Goal: Task Accomplishment & Management: Manage account settings

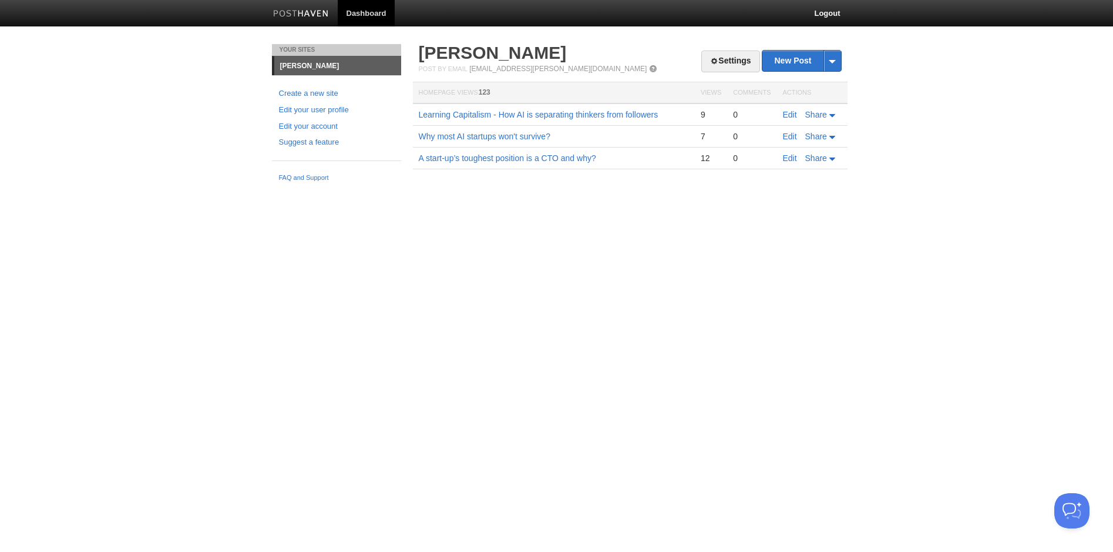
click at [488, 204] on html "Dashboard Logout Theme deleted. × Your Sites Suprith Reddy Create a new site Ed…" at bounding box center [556, 102] width 1113 height 204
click at [836, 65] on span at bounding box center [833, 61] width 18 height 21
click at [876, 70] on body "Dashboard Logout Theme deleted. × Your Sites Suprith Reddy Create a new site Ed…" at bounding box center [556, 102] width 1113 height 204
click at [720, 62] on link "Settings" at bounding box center [730, 62] width 58 height 22
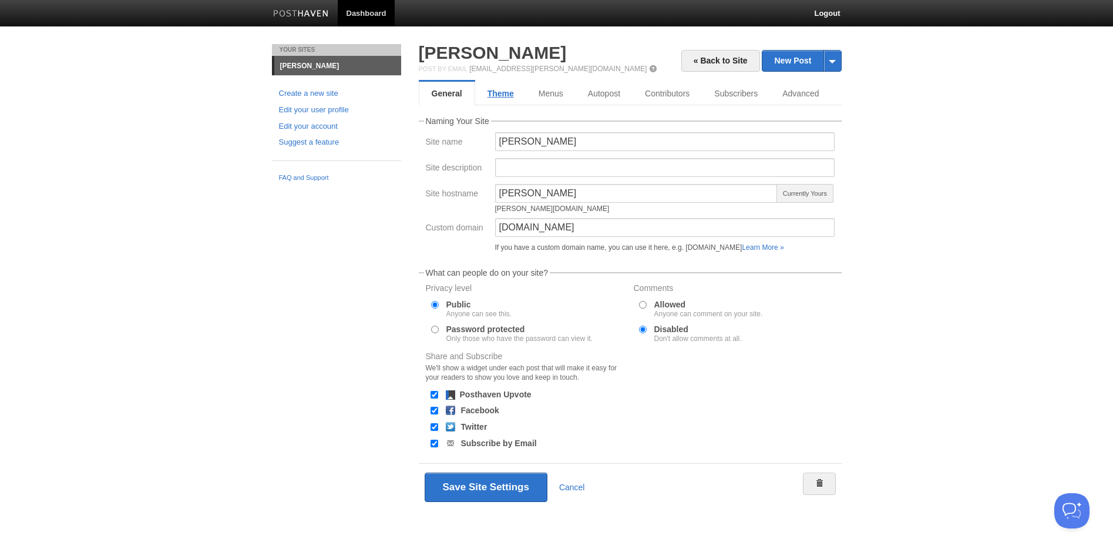
click at [505, 90] on link "Theme" at bounding box center [500, 93] width 51 height 23
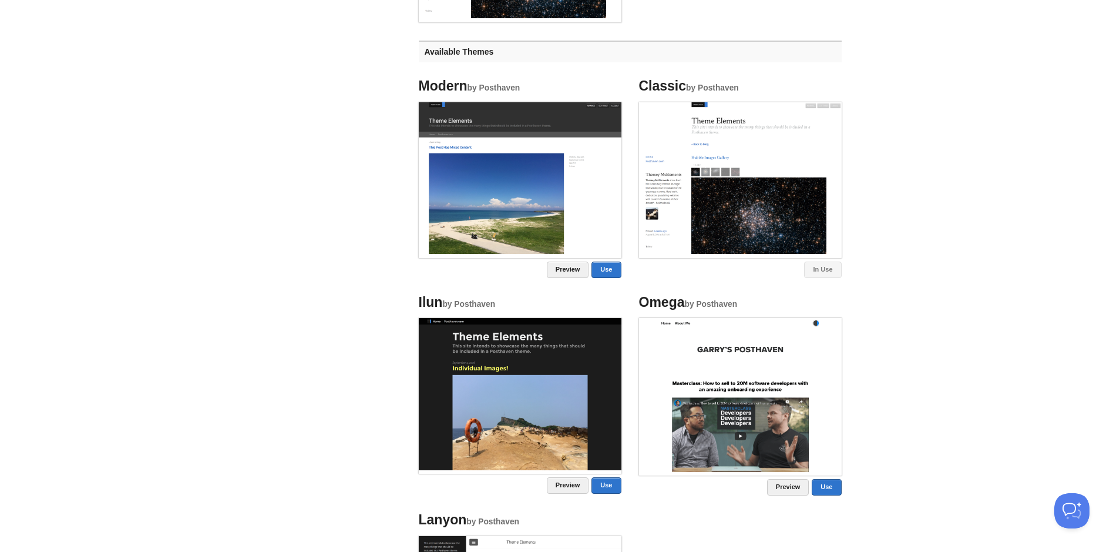
scroll to position [758, 0]
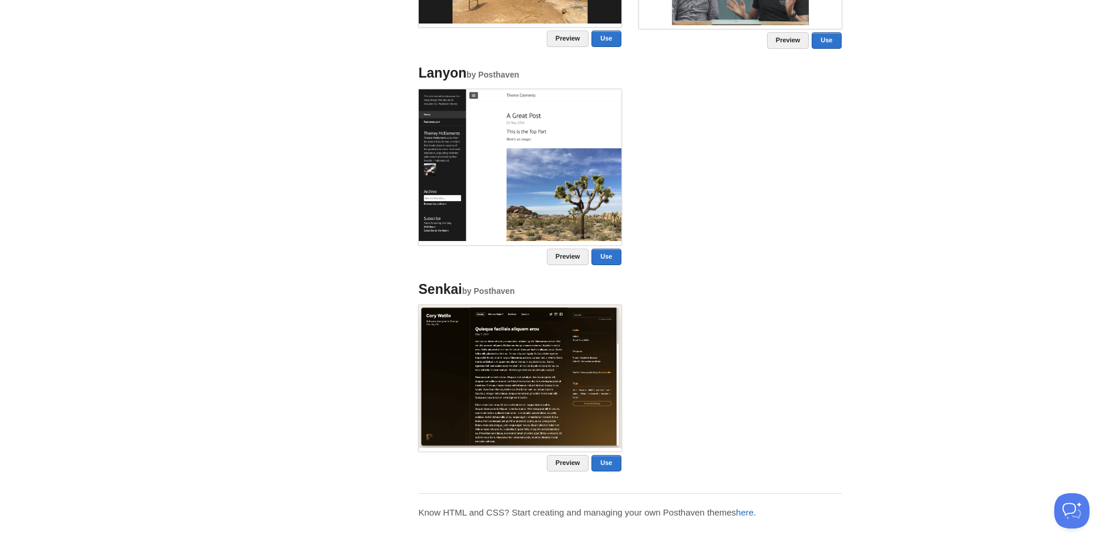
click at [753, 513] on link "here" at bounding box center [745, 512] width 18 height 10
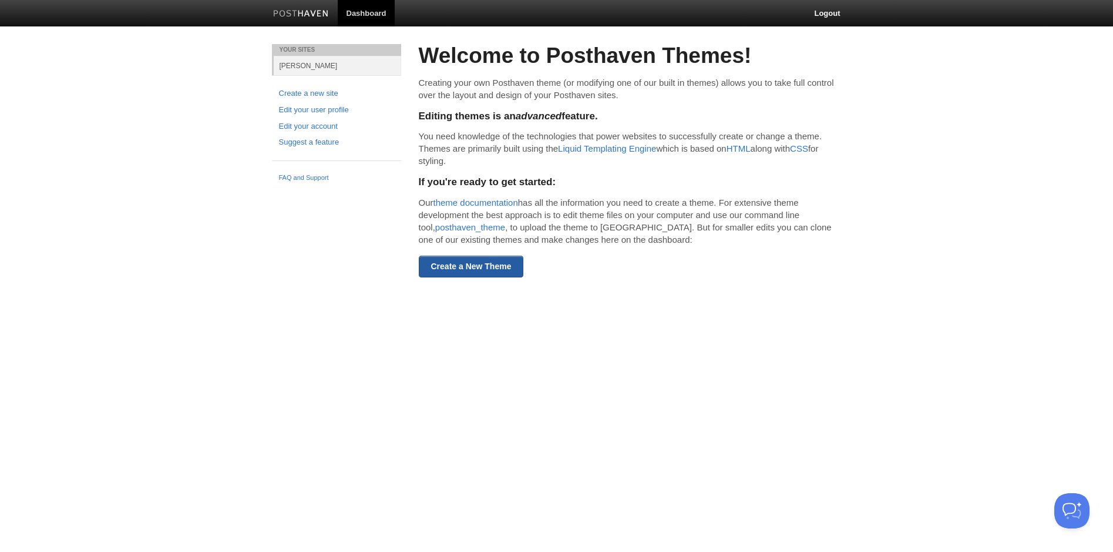
click at [486, 261] on link "Create a New Theme" at bounding box center [471, 267] width 105 height 22
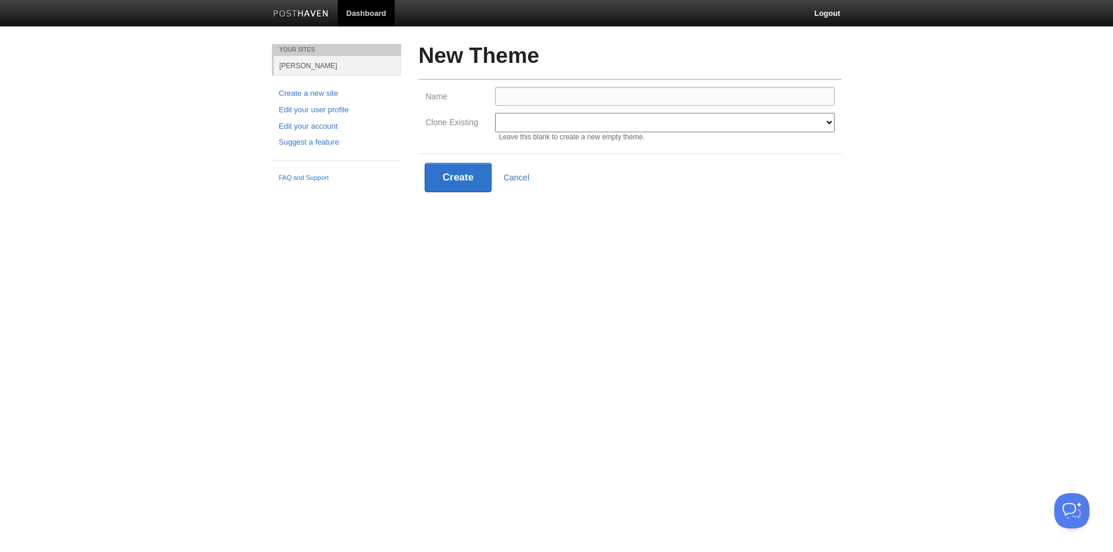
click at [595, 100] on input "Name" at bounding box center [665, 96] width 340 height 19
type input "MinimalClassic"
click at [599, 126] on select "Modern Classic Ilun Omega Lanyon Myers Senkai Lagier" at bounding box center [665, 122] width 340 height 19
select select "1"
click at [495, 113] on select "Modern Classic Ilun Omega Lanyon Myers Senkai Lagier" at bounding box center [665, 122] width 340 height 19
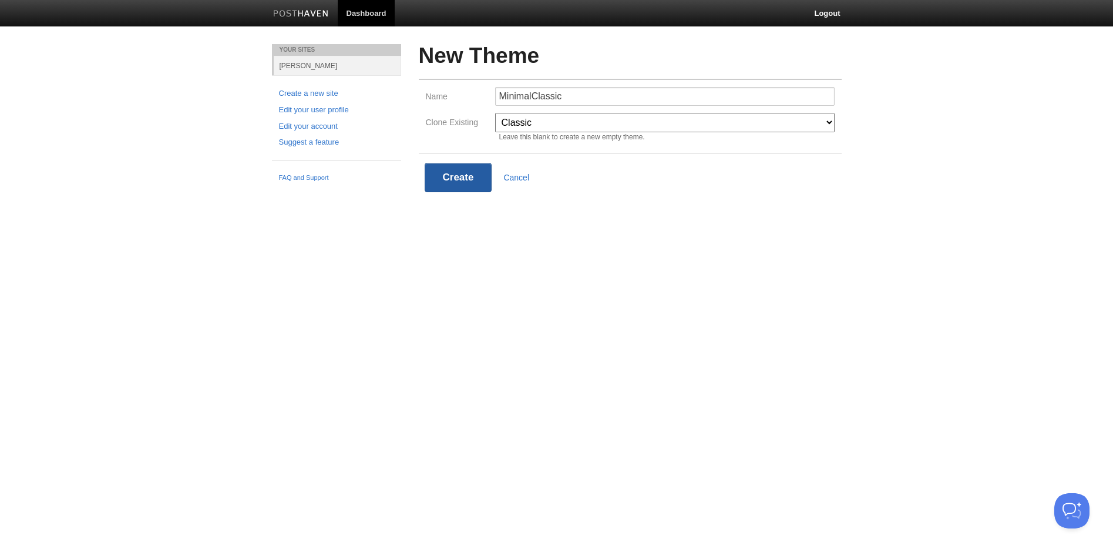
click at [441, 183] on button "Create" at bounding box center [459, 177] width 68 height 29
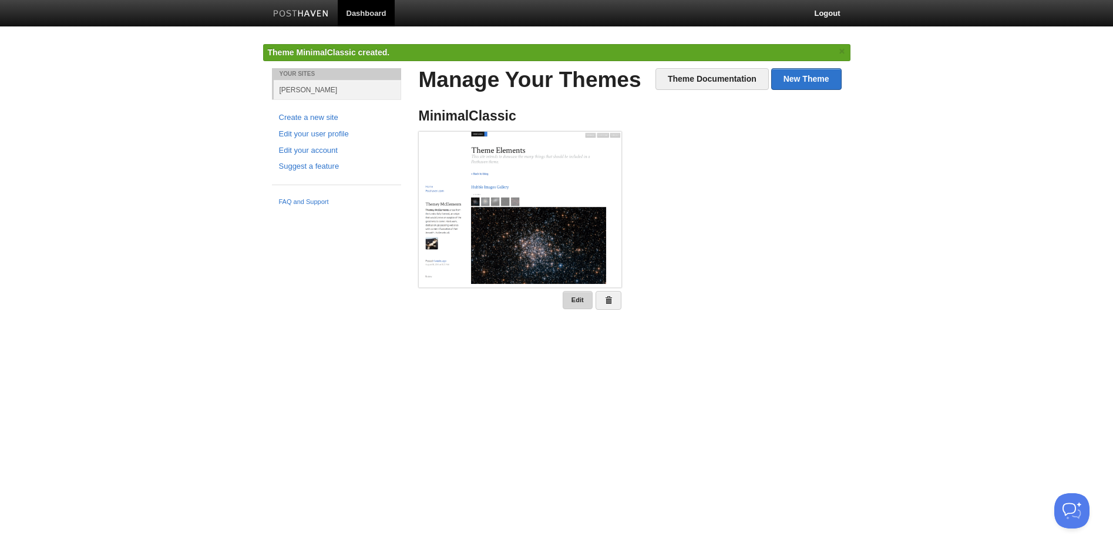
click at [578, 298] on link "Edit" at bounding box center [578, 300] width 30 height 18
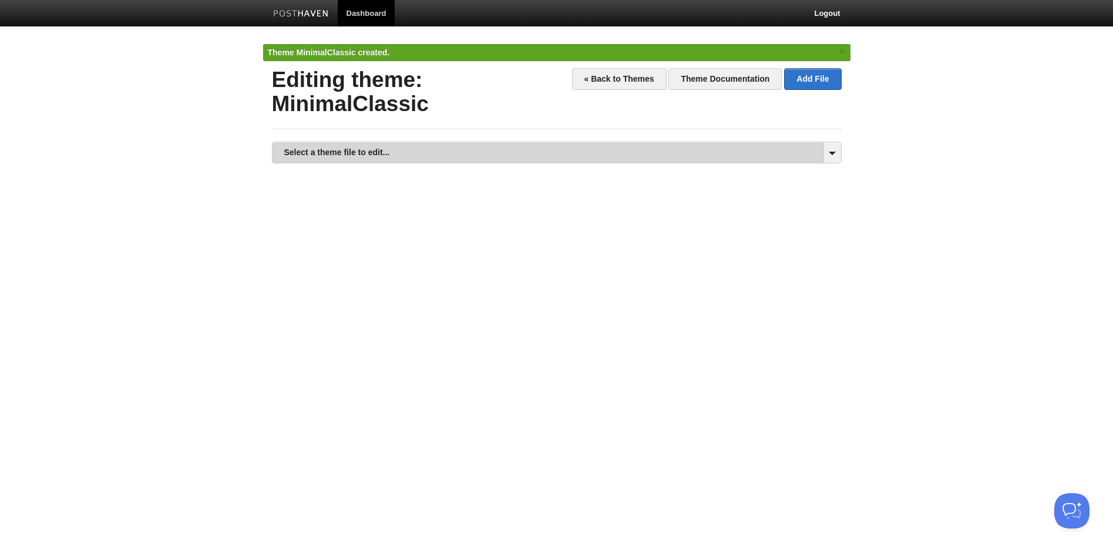
click at [612, 155] on link "Select a theme file to edit..." at bounding box center [557, 152] width 569 height 21
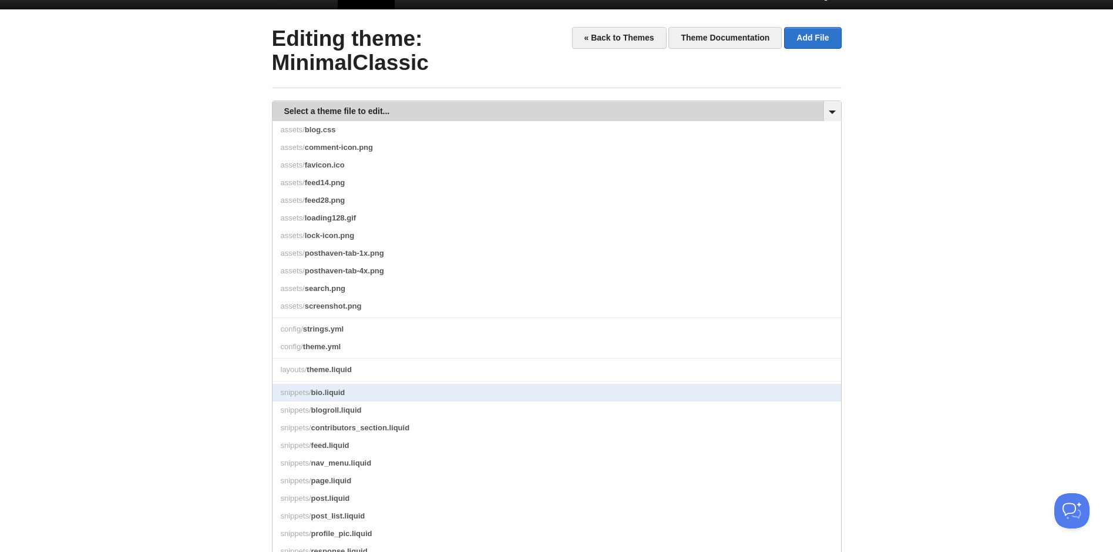
scroll to position [23, 0]
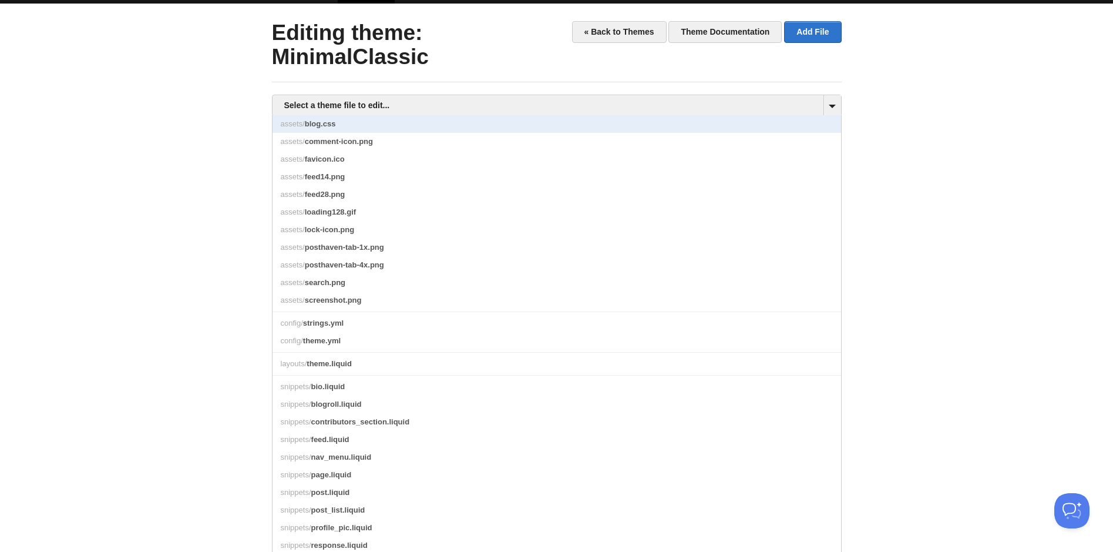
click at [340, 121] on link "assets/ blog.css" at bounding box center [557, 124] width 569 height 18
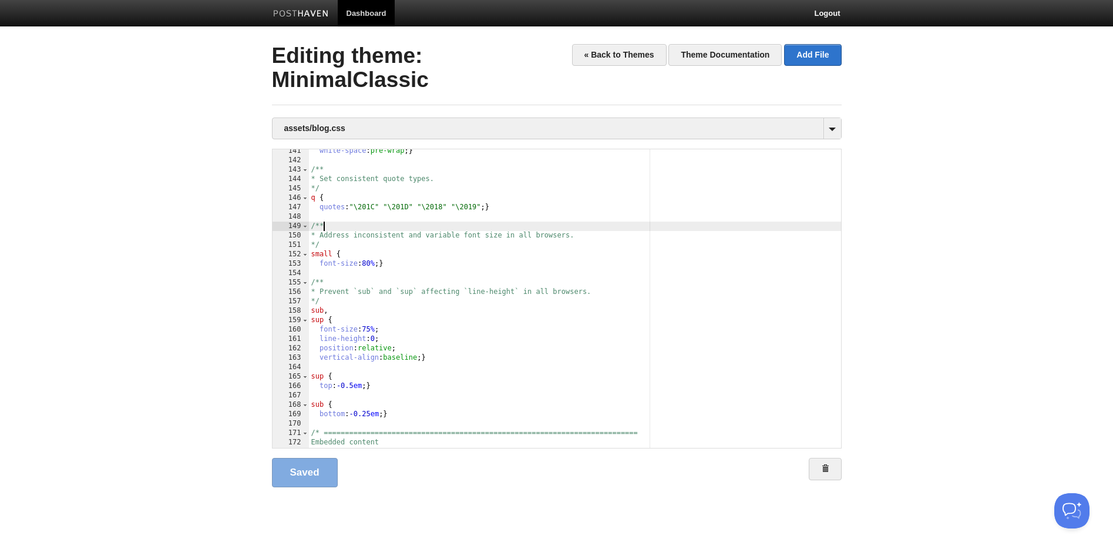
scroll to position [1, 0]
click at [378, 230] on div "white-space : pre-wrap ; } /** * Set consistent quote types. */ q { quotes : "\…" at bounding box center [575, 304] width 532 height 317
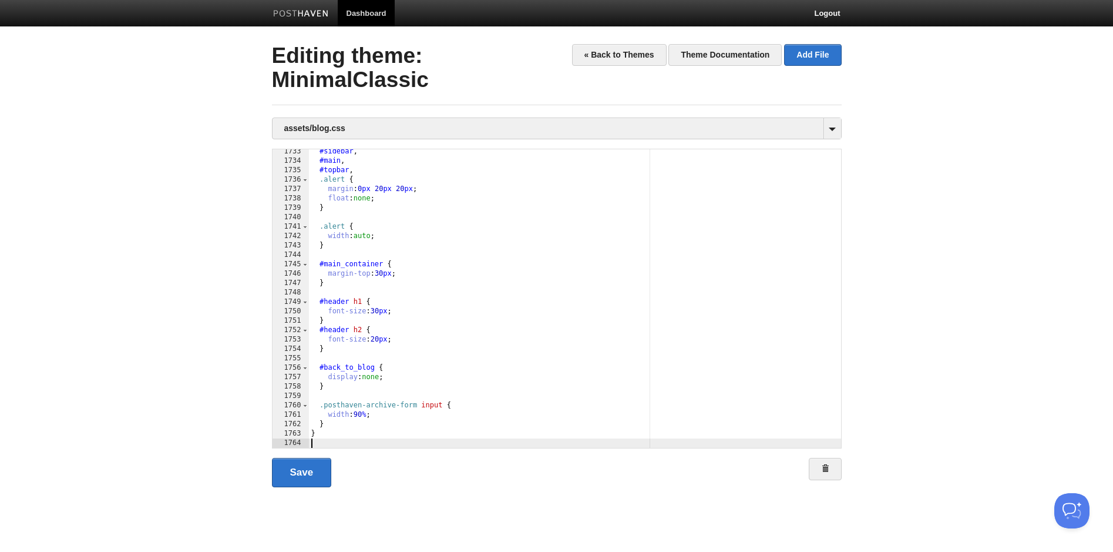
scroll to position [16376, 0]
click at [304, 471] on link "Save" at bounding box center [302, 472] width 60 height 29
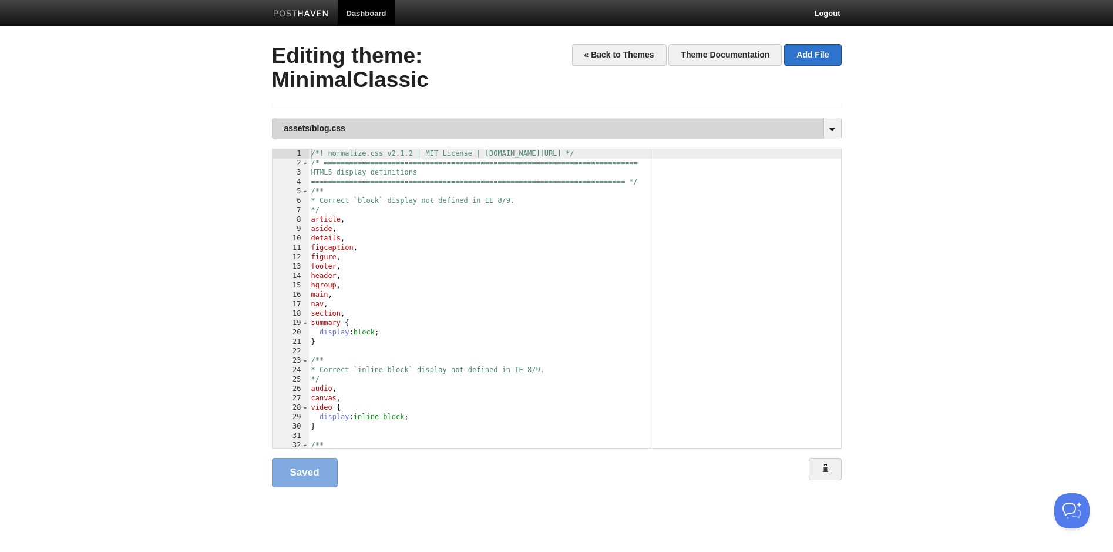
click at [444, 126] on link "assets/blog.css" at bounding box center [557, 128] width 569 height 21
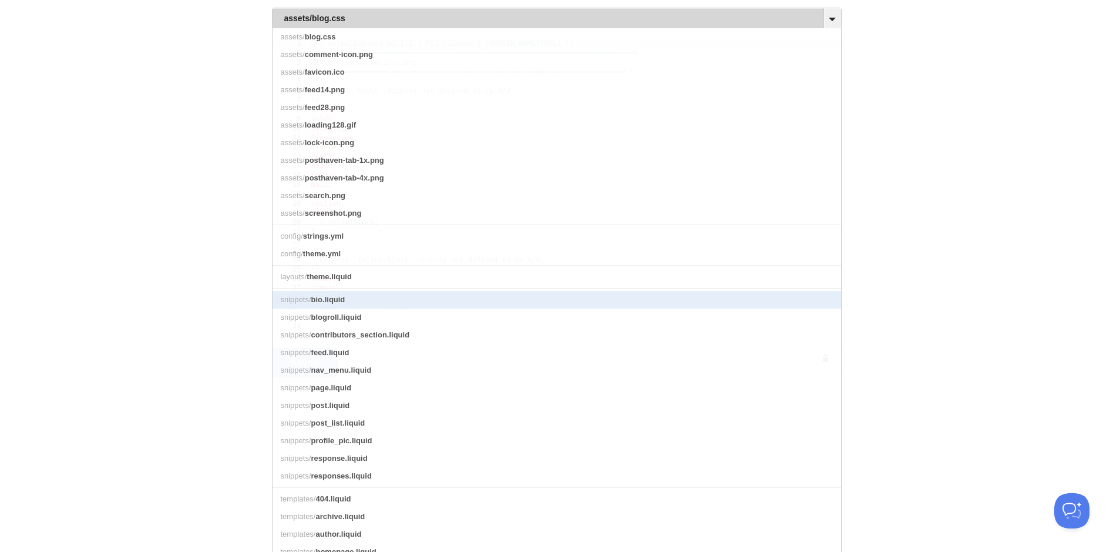
scroll to position [115, 0]
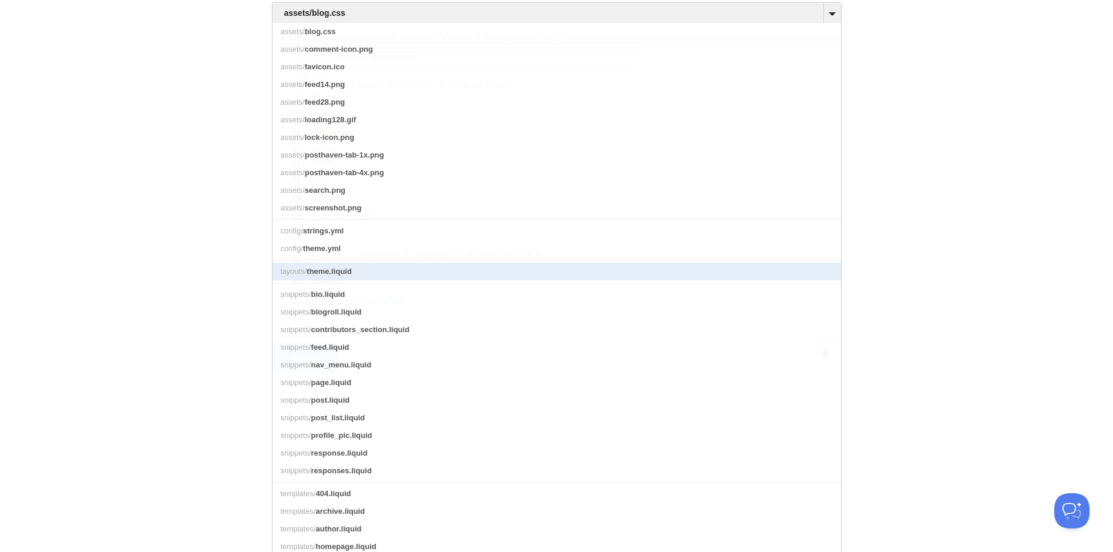
click at [334, 276] on span "theme.liquid" at bounding box center [329, 271] width 45 height 9
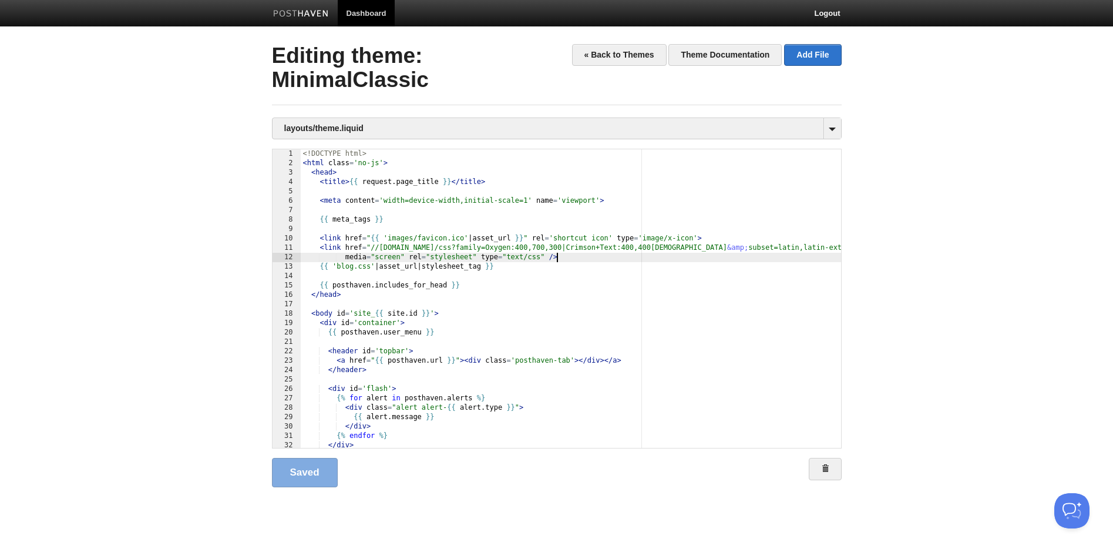
scroll to position [1, 0]
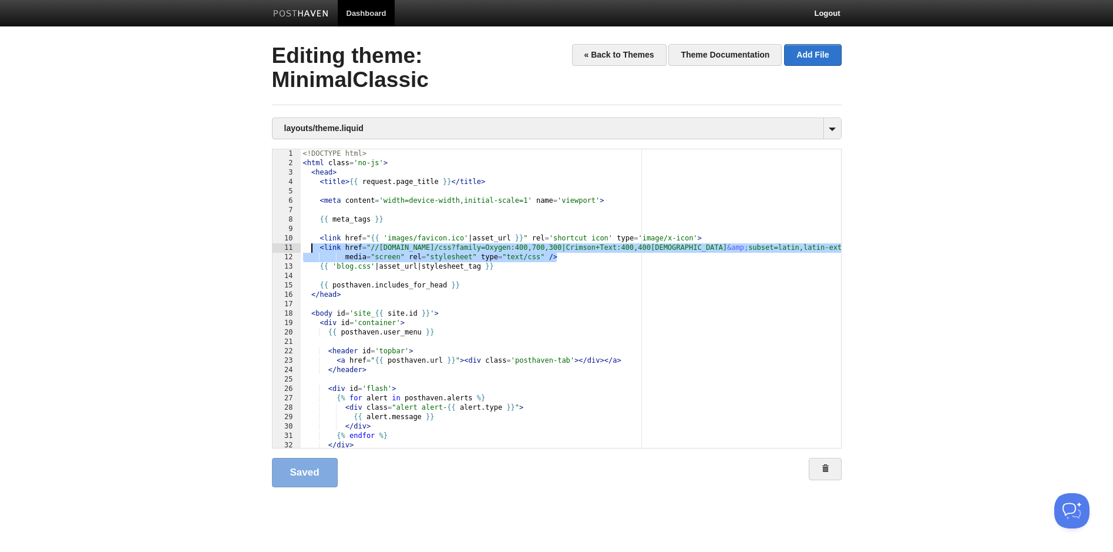
drag, startPoint x: 552, startPoint y: 256, endPoint x: 311, endPoint y: 251, distance: 240.9
click at [311, 251] on div "<! DOCTYPE html > < html class = 'no-js' > < head > < title > {{ request . page…" at bounding box center [571, 307] width 540 height 317
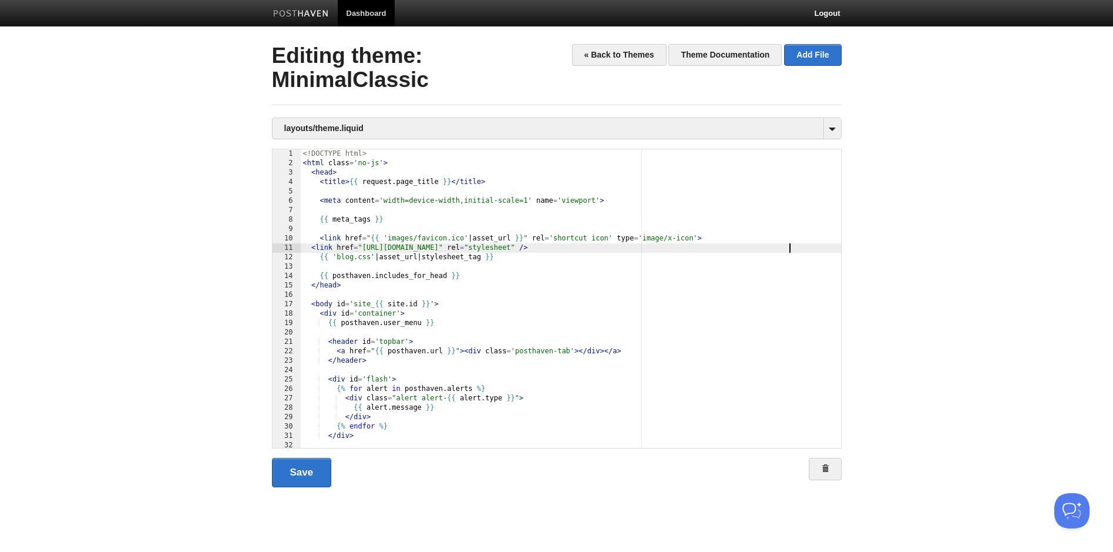
click at [311, 248] on div "<! DOCTYPE html > < html class = 'no-js' > < head > < title > {{ request . page…" at bounding box center [571, 307] width 540 height 317
click at [301, 472] on link "Save" at bounding box center [302, 472] width 60 height 29
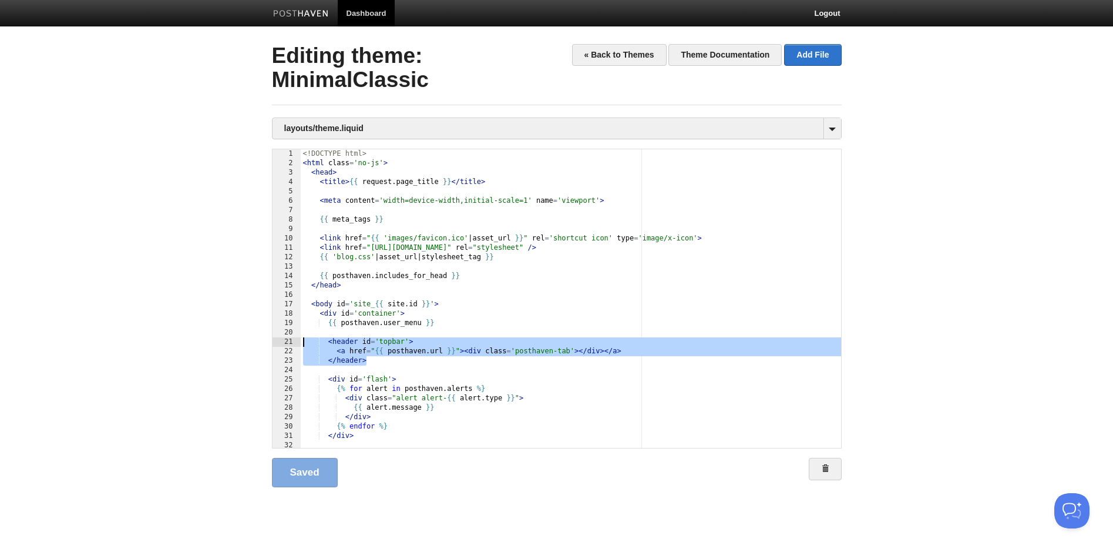
drag, startPoint x: 388, startPoint y: 359, endPoint x: 293, endPoint y: 345, distance: 96.1
click at [293, 345] on div " 1 2 3 4 5 6 7 8 9 10 11 12 13 14 15 16 17 18 19 20 21 22 23 24 25 26 27 28 2…" at bounding box center [557, 299] width 570 height 300
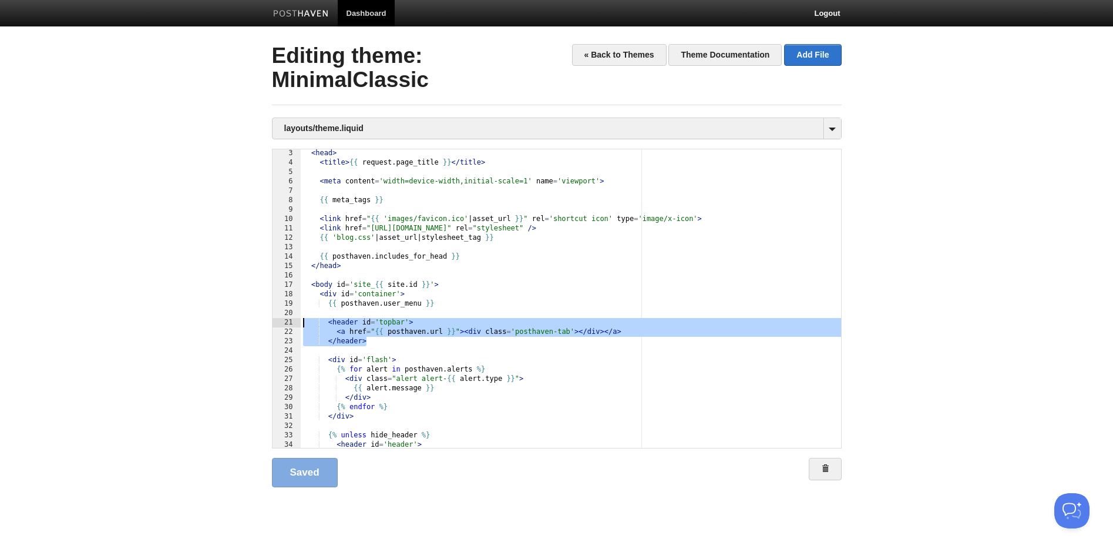
scroll to position [20, 0]
click at [292, 466] on link "Save" at bounding box center [302, 472] width 60 height 29
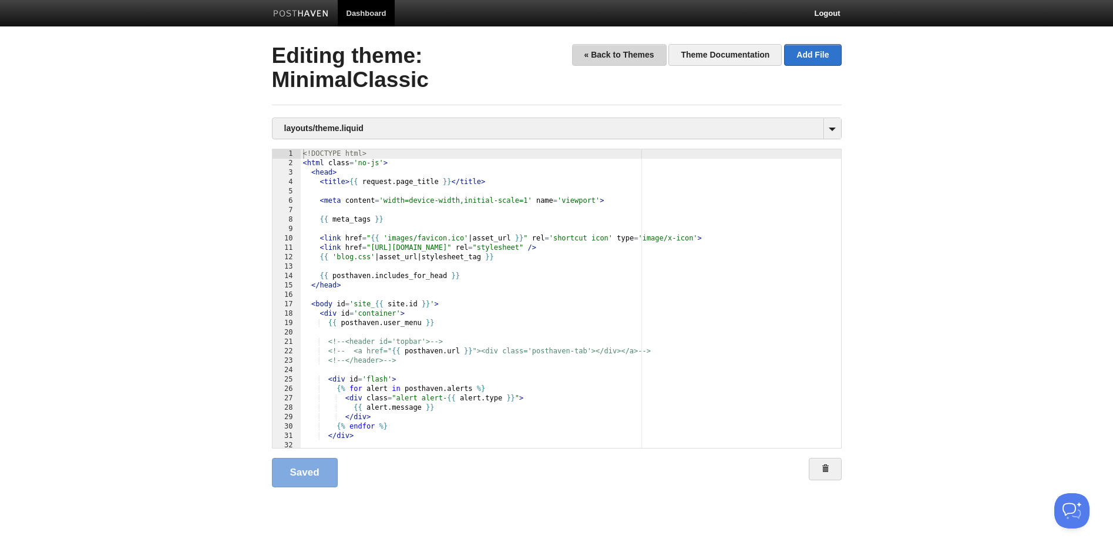
click at [596, 61] on link "« Back to Themes" at bounding box center [619, 55] width 95 height 22
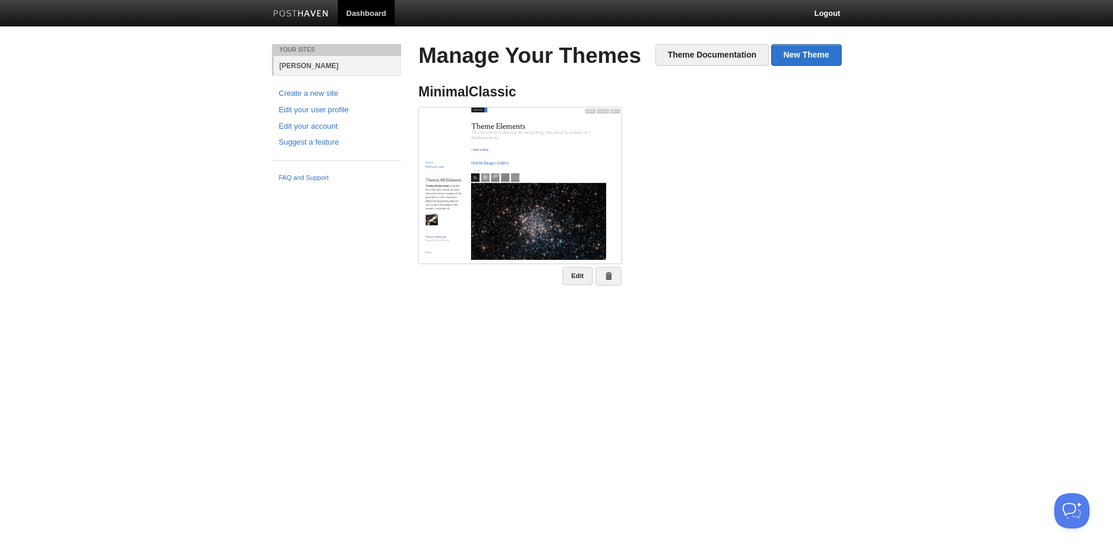
click at [300, 65] on link "[PERSON_NAME]" at bounding box center [337, 65] width 127 height 19
click at [310, 65] on link "[PERSON_NAME]" at bounding box center [337, 65] width 127 height 19
click at [362, 14] on link "Dashboard" at bounding box center [367, 13] width 58 height 26
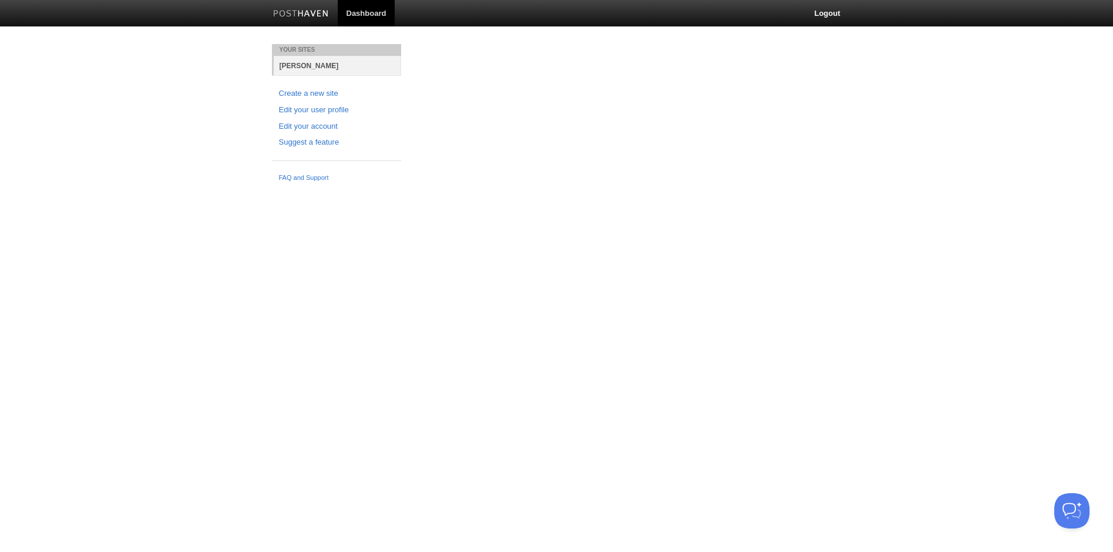
click at [312, 68] on link "[PERSON_NAME]" at bounding box center [337, 65] width 127 height 19
click at [303, 70] on link "[PERSON_NAME]" at bounding box center [337, 65] width 127 height 19
click at [831, 13] on link "Logout" at bounding box center [826, 13] width 43 height 26
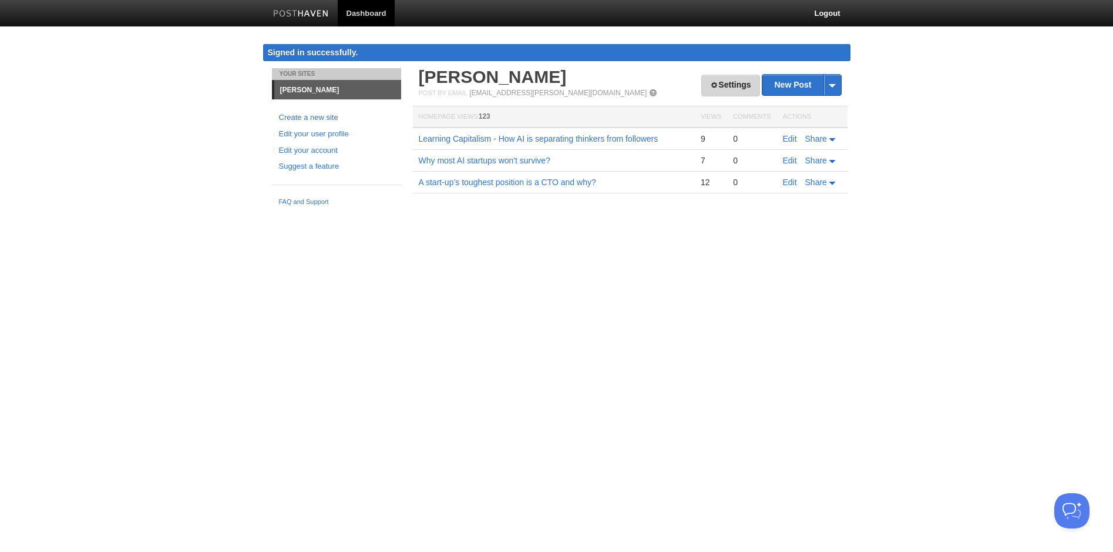
click at [726, 86] on link "Settings" at bounding box center [730, 86] width 58 height 22
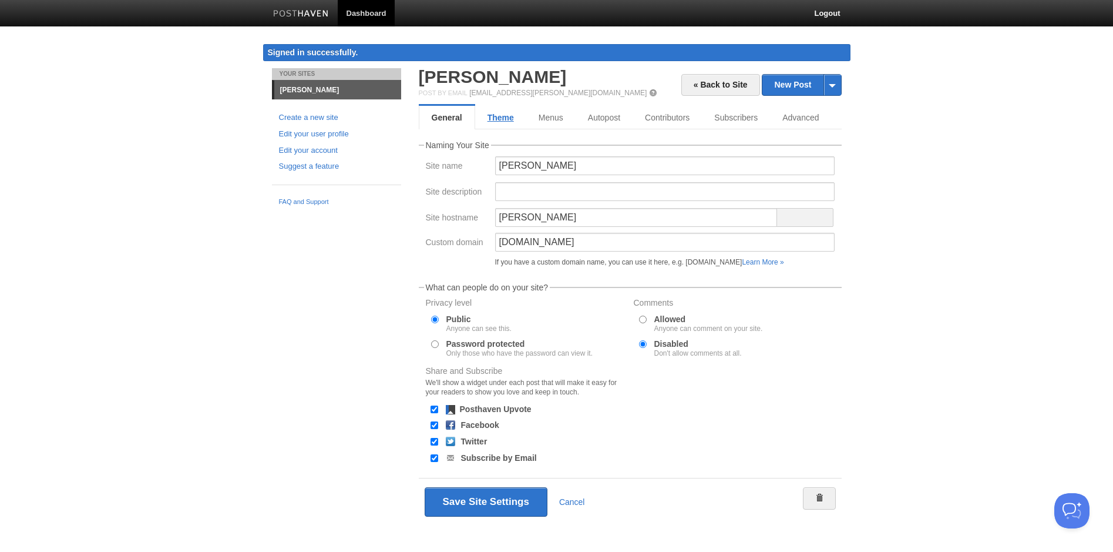
click at [510, 114] on link "Theme" at bounding box center [500, 117] width 51 height 23
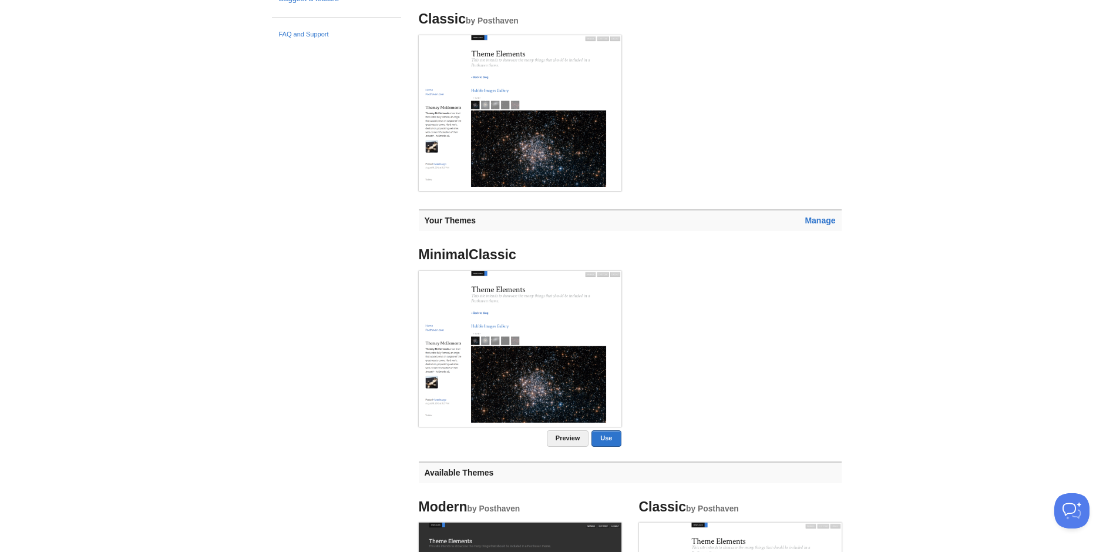
scroll to position [169, 0]
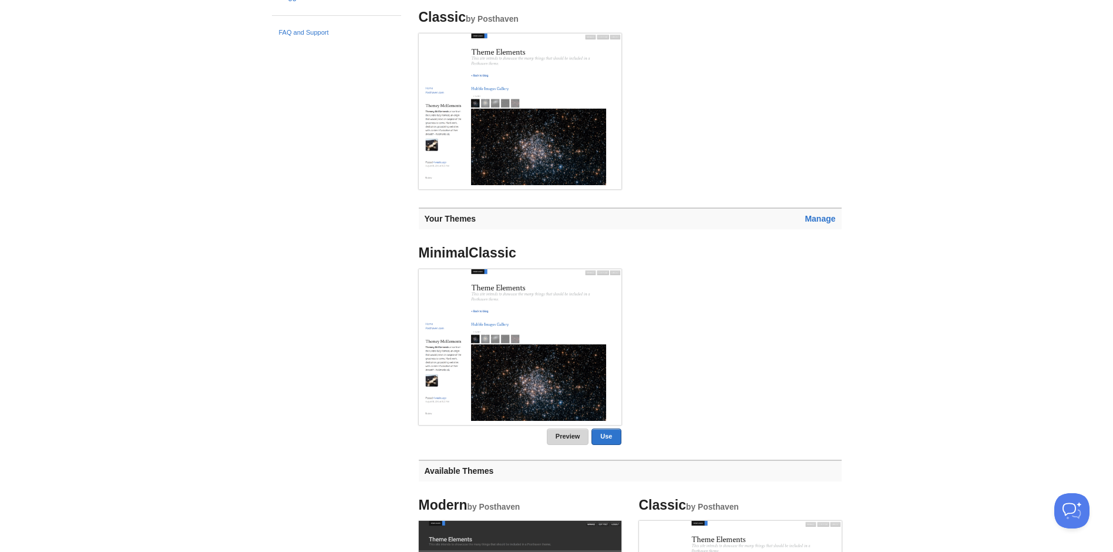
click at [567, 432] on link "Preview" at bounding box center [568, 436] width 42 height 16
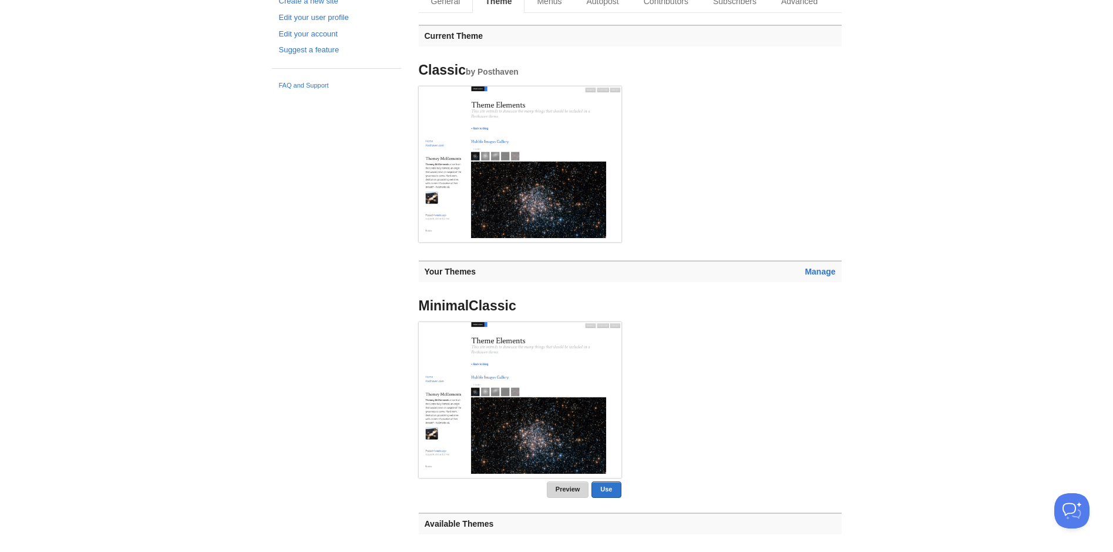
scroll to position [118, 0]
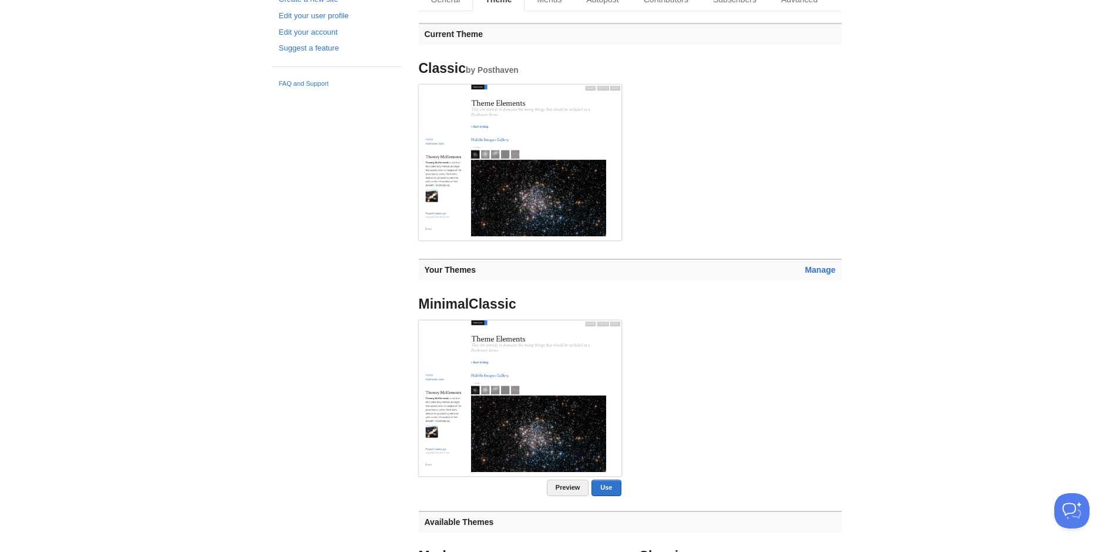
click at [824, 269] on link "Manage" at bounding box center [820, 269] width 31 height 9
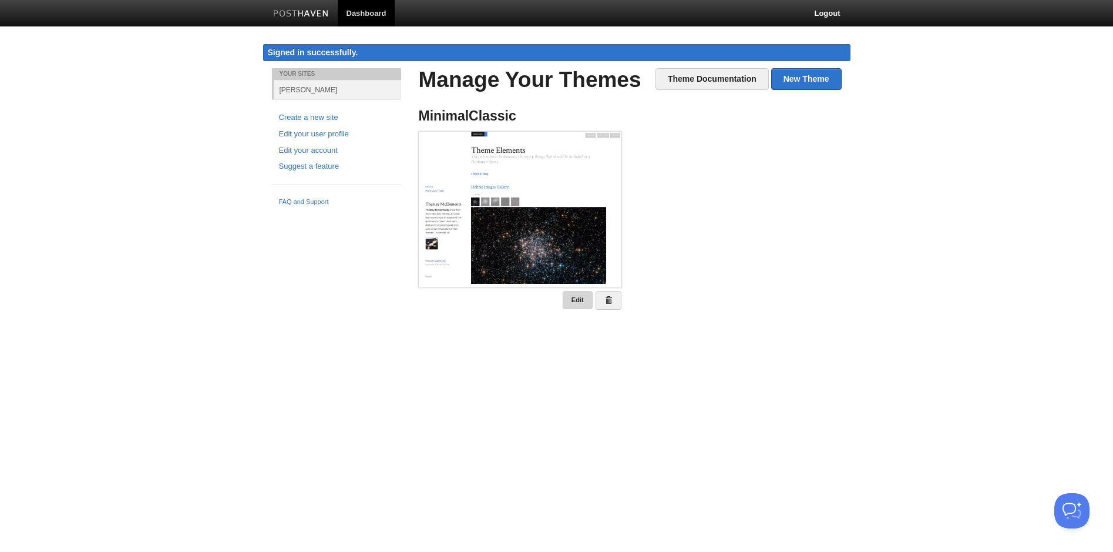
click at [587, 304] on link "Edit" at bounding box center [578, 300] width 30 height 18
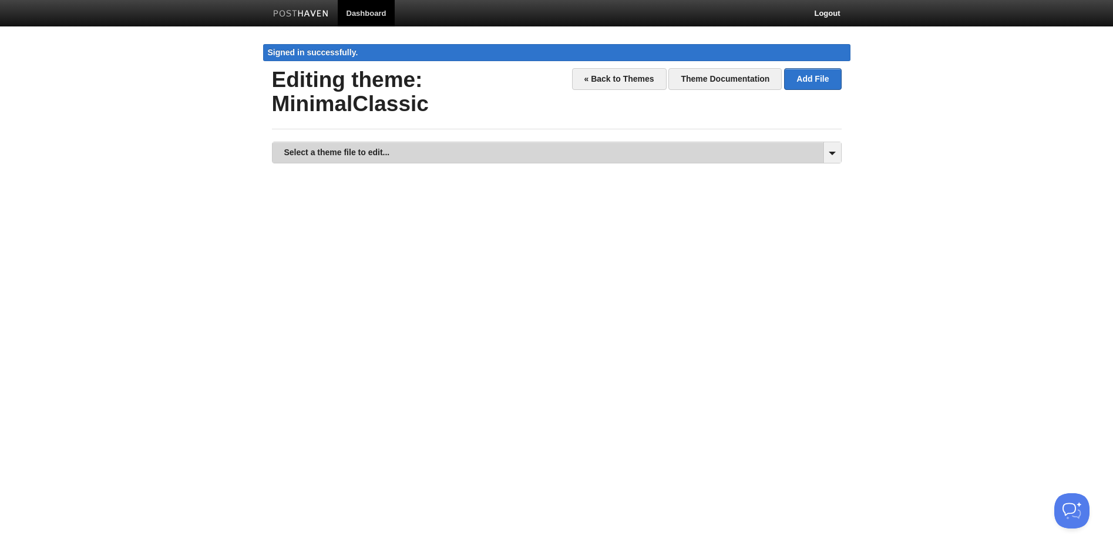
click at [718, 147] on link "Select a theme file to edit..." at bounding box center [557, 152] width 569 height 21
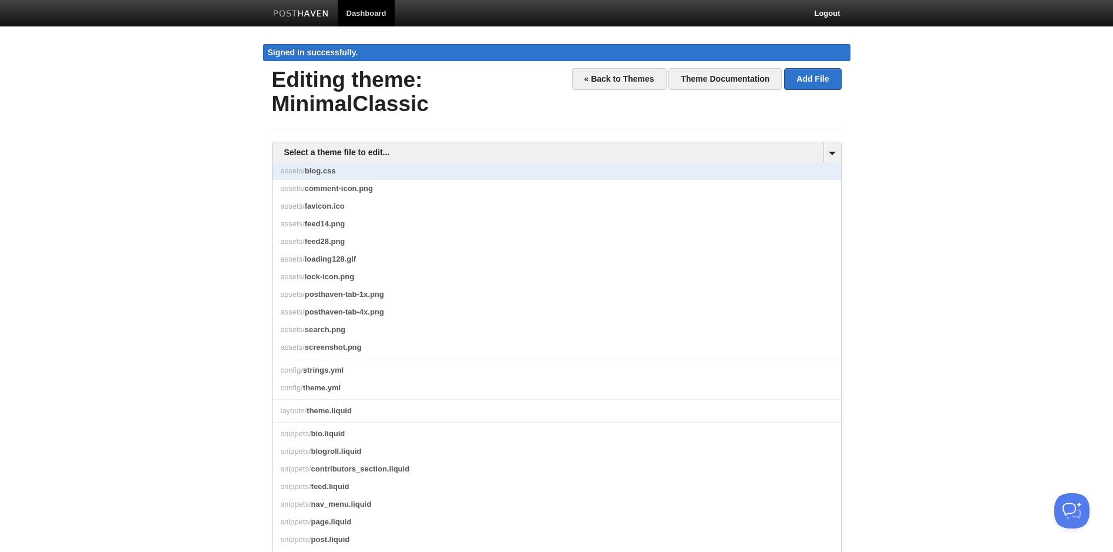
click at [426, 171] on link "assets/ blog.css" at bounding box center [557, 171] width 569 height 18
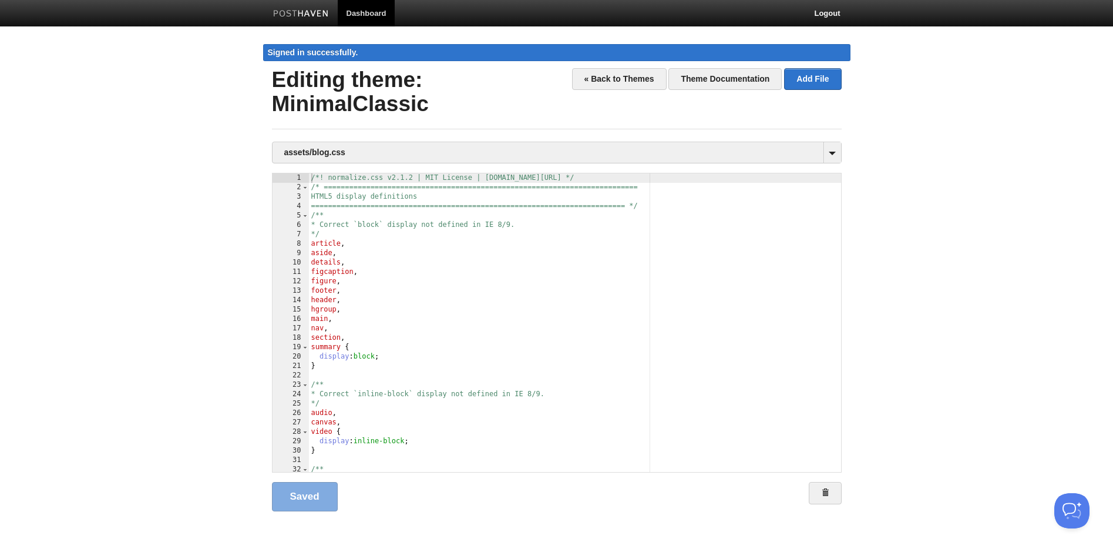
click at [473, 270] on div "/*! normalize.css v2.1.2 | MIT License | git.io/normalize */ /* ===============…" at bounding box center [575, 331] width 532 height 317
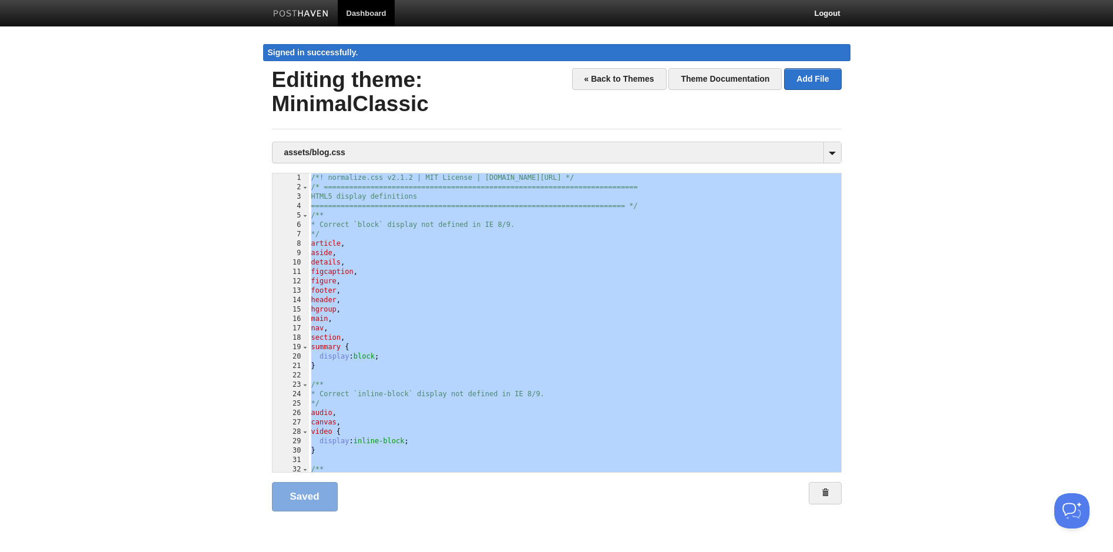
scroll to position [16376, 0]
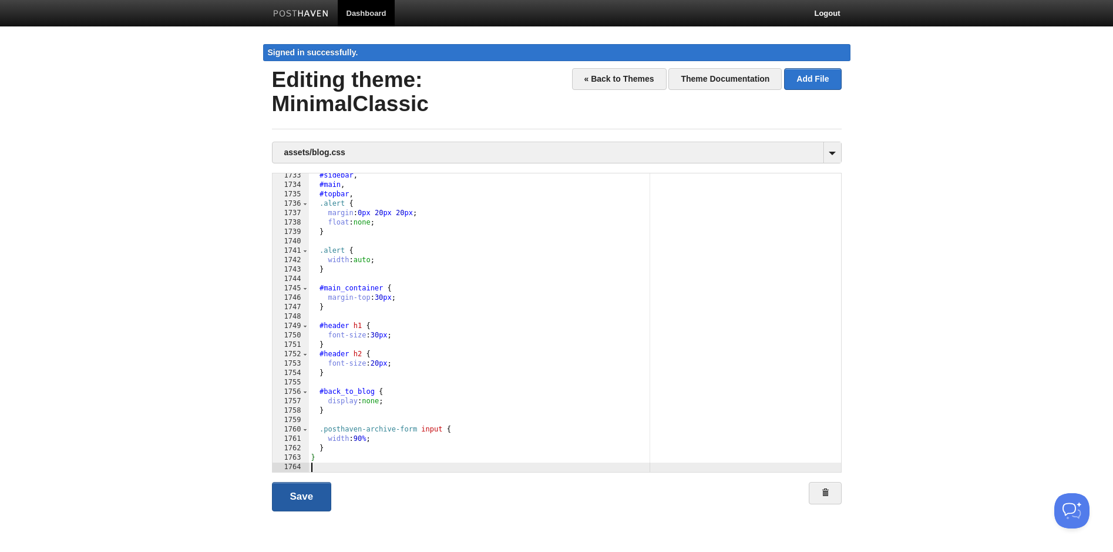
click at [314, 492] on link "Save" at bounding box center [302, 496] width 60 height 29
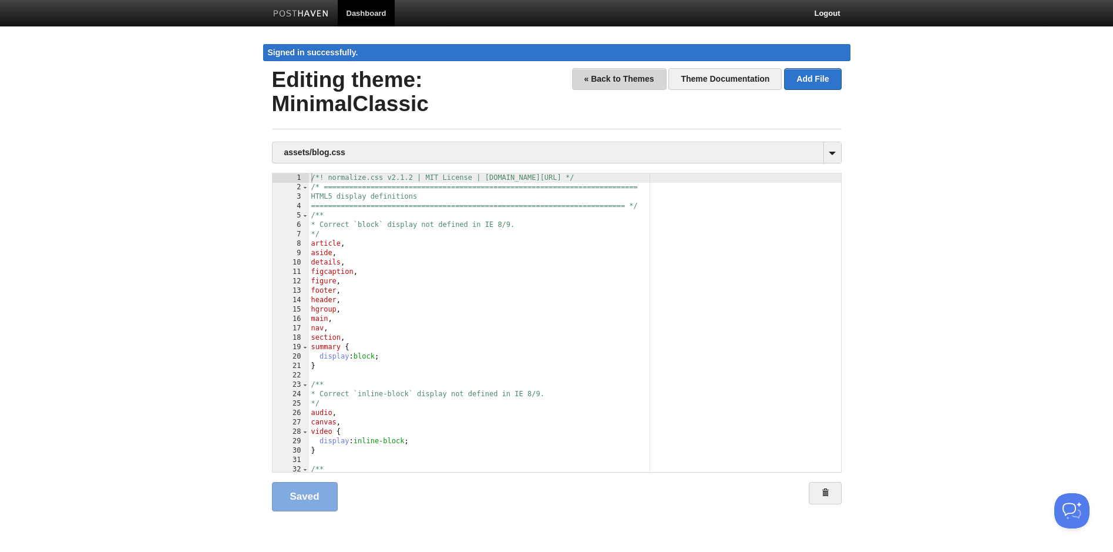
click at [610, 81] on link "« Back to Themes" at bounding box center [619, 79] width 95 height 22
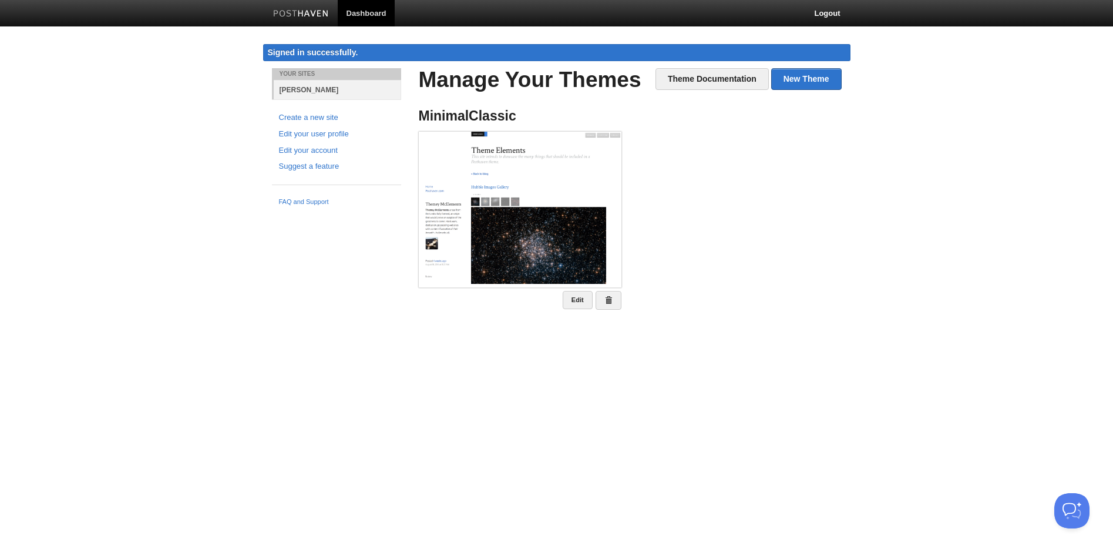
click at [313, 87] on link "[PERSON_NAME]" at bounding box center [337, 89] width 127 height 19
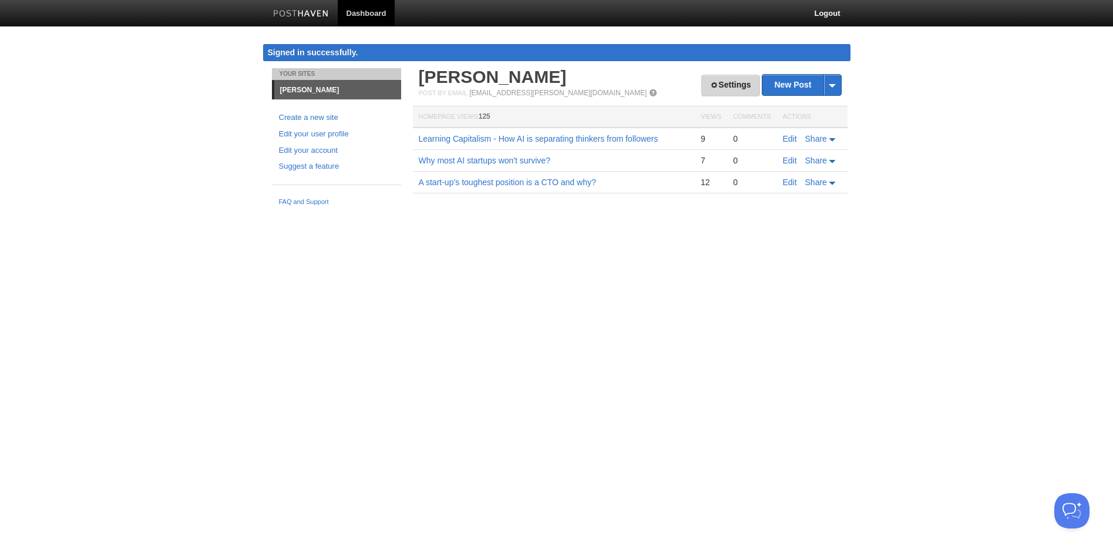
click at [717, 83] on link "Settings" at bounding box center [730, 86] width 58 height 22
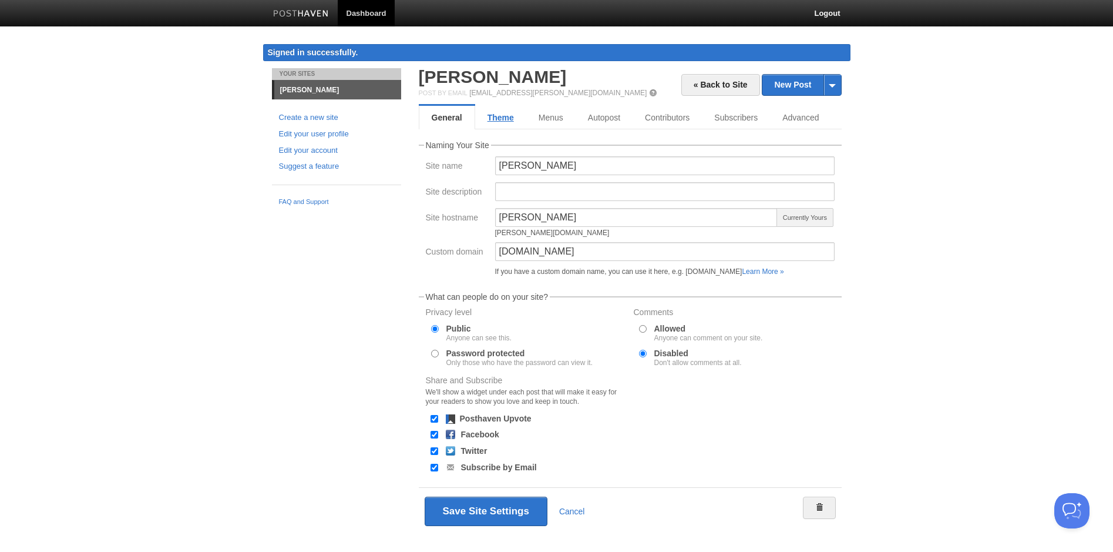
click at [502, 120] on link "Theme" at bounding box center [500, 117] width 51 height 23
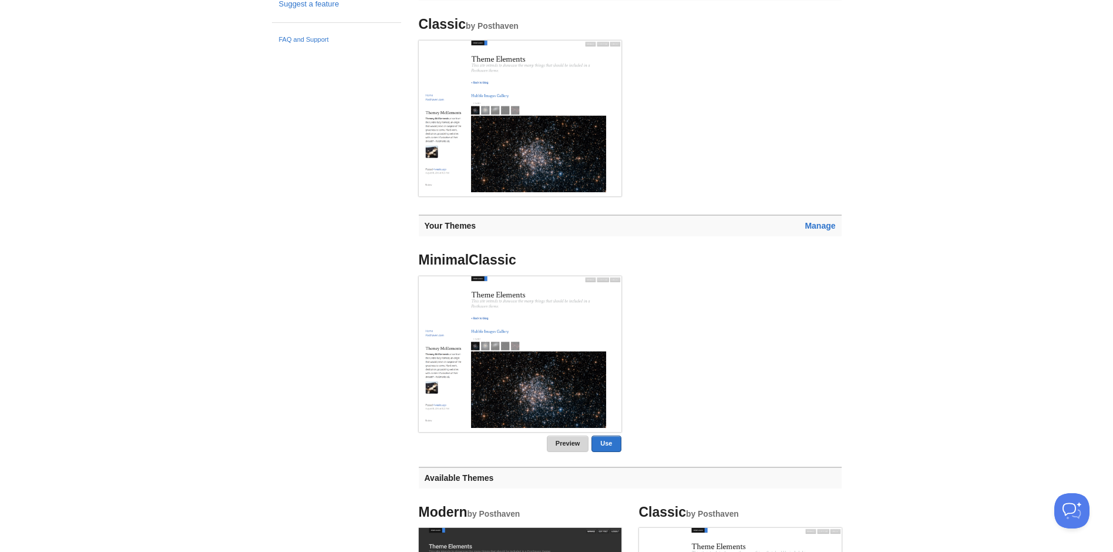
scroll to position [167, 0]
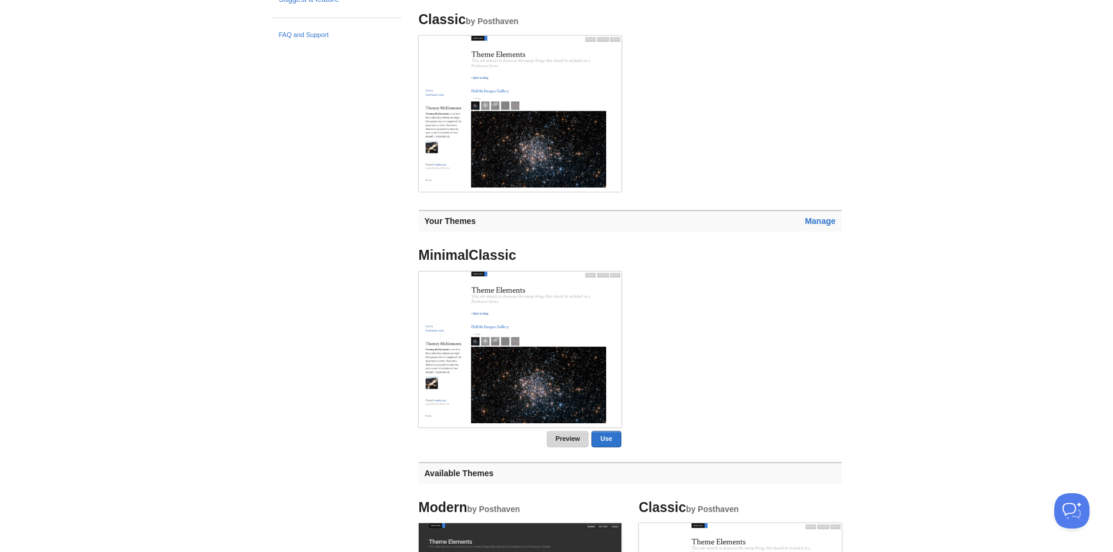
click at [558, 438] on link "Preview" at bounding box center [568, 439] width 42 height 16
click at [815, 218] on link "Manage" at bounding box center [820, 220] width 31 height 9
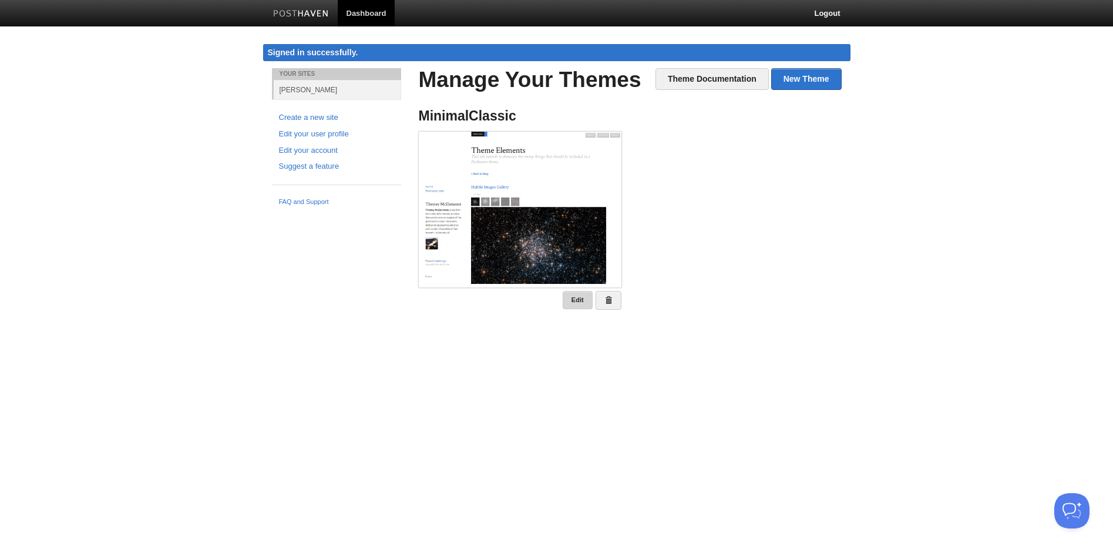
click at [580, 294] on link "Edit" at bounding box center [578, 300] width 30 height 18
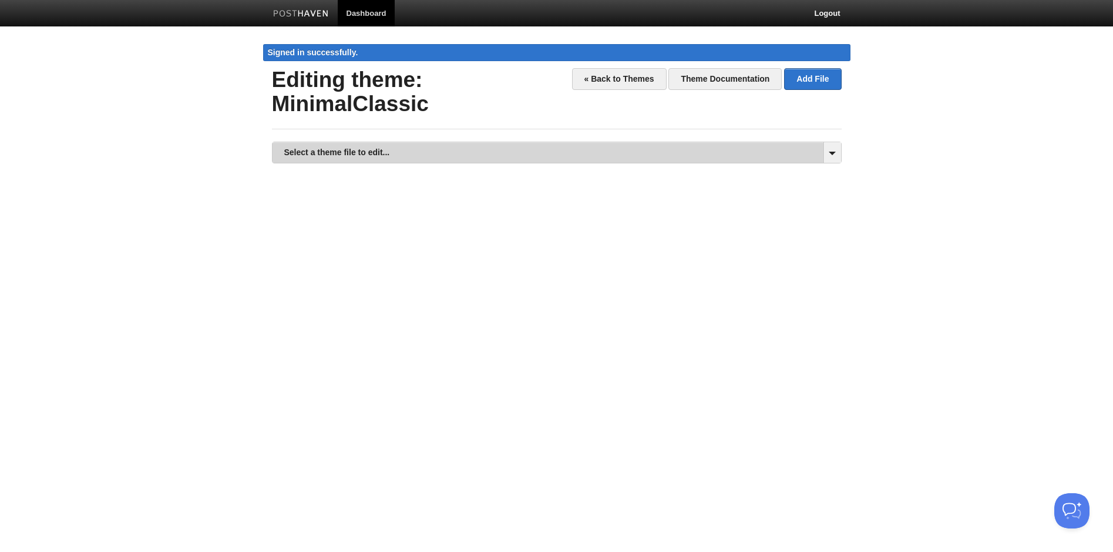
click at [468, 155] on link "Select a theme file to edit..." at bounding box center [557, 152] width 569 height 21
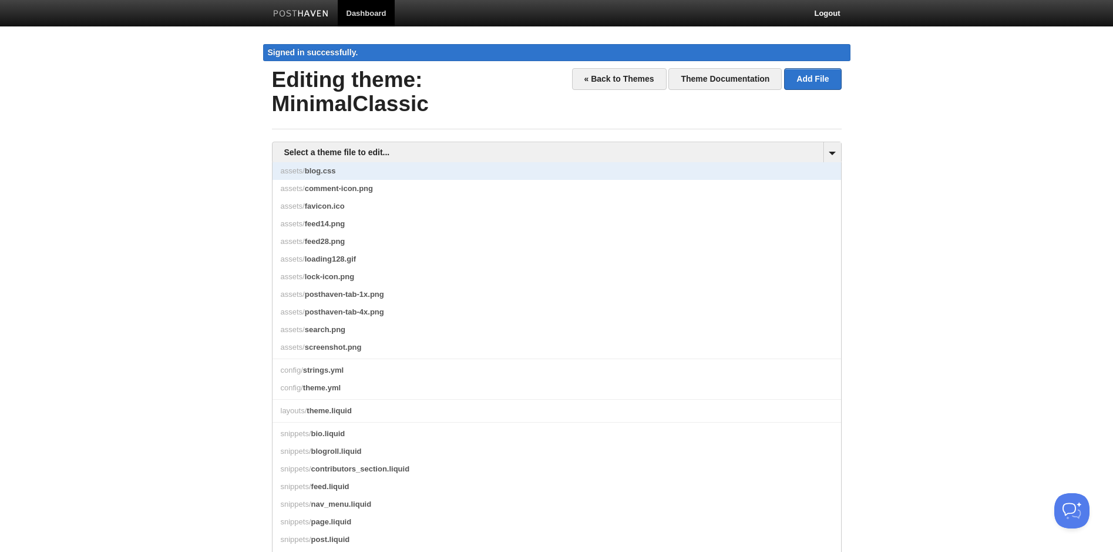
click at [326, 175] on span "blog.css" at bounding box center [320, 170] width 31 height 9
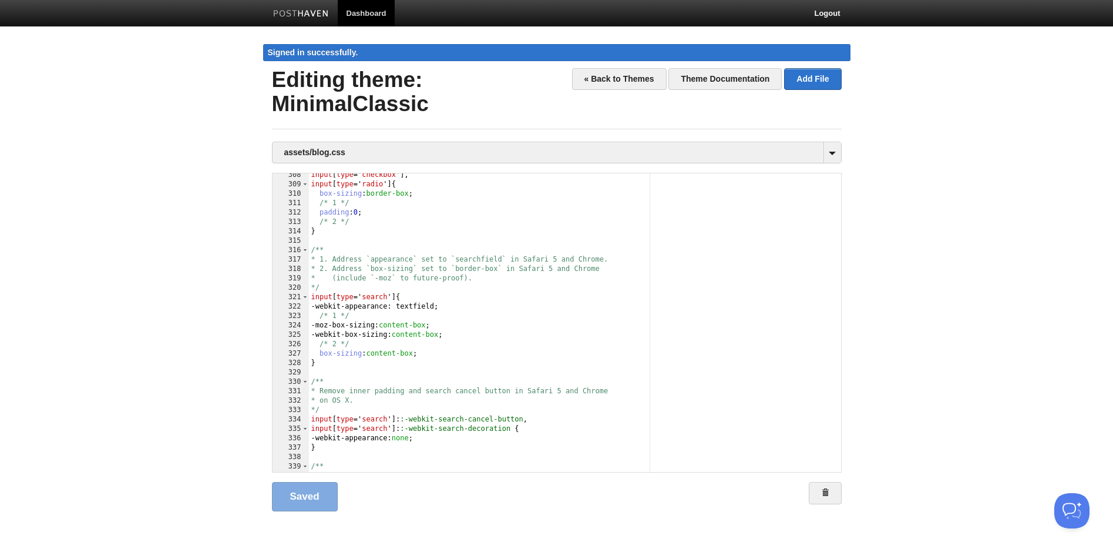
scroll to position [1, 0]
click at [494, 283] on div "input [ type =' checkbox '], input [ type =' radio '] { box-sizing : border-box…" at bounding box center [575, 328] width 532 height 317
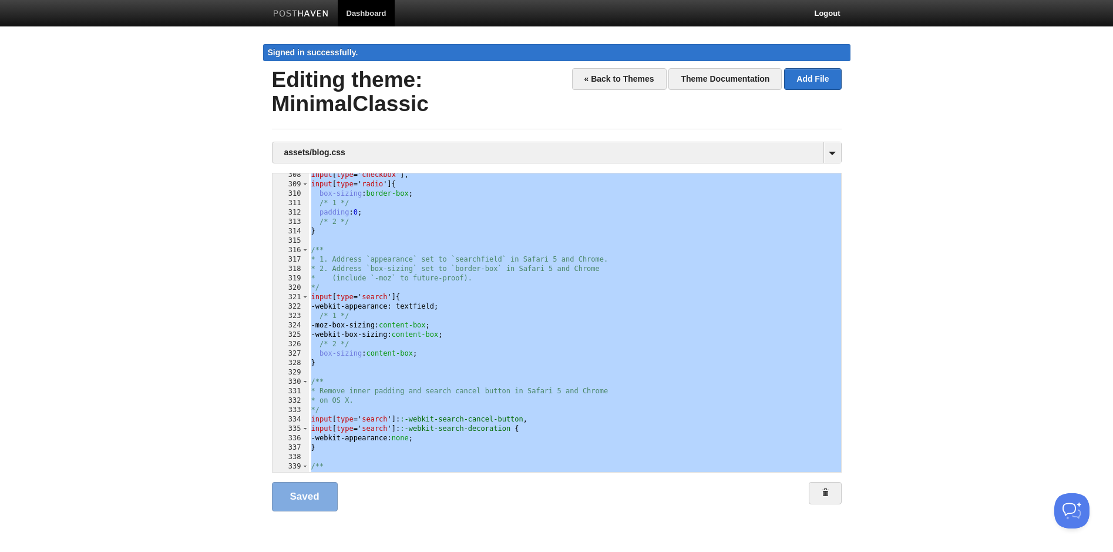
scroll to position [16376, 0]
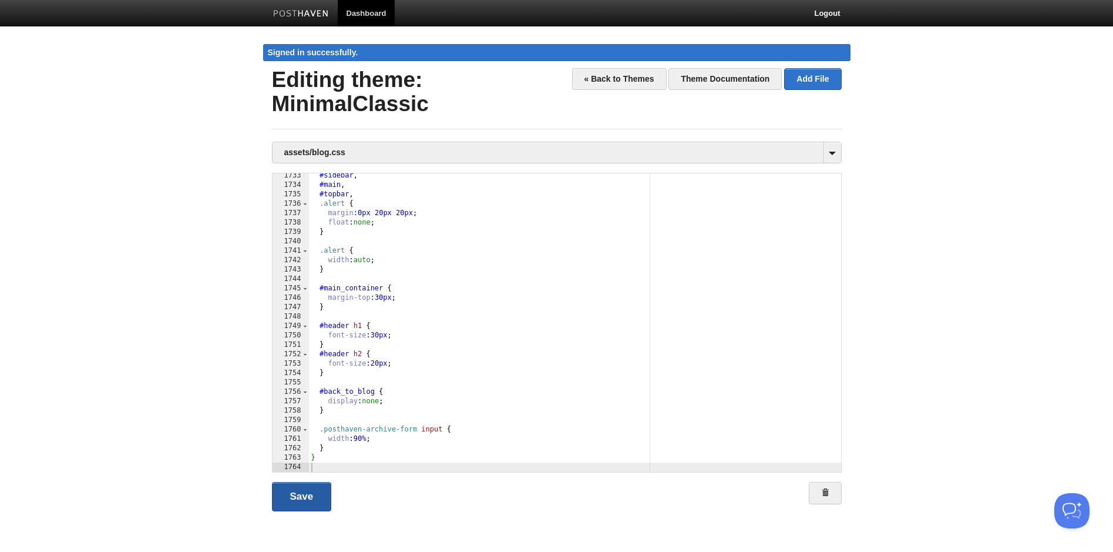
click at [310, 495] on link "Save" at bounding box center [302, 496] width 60 height 29
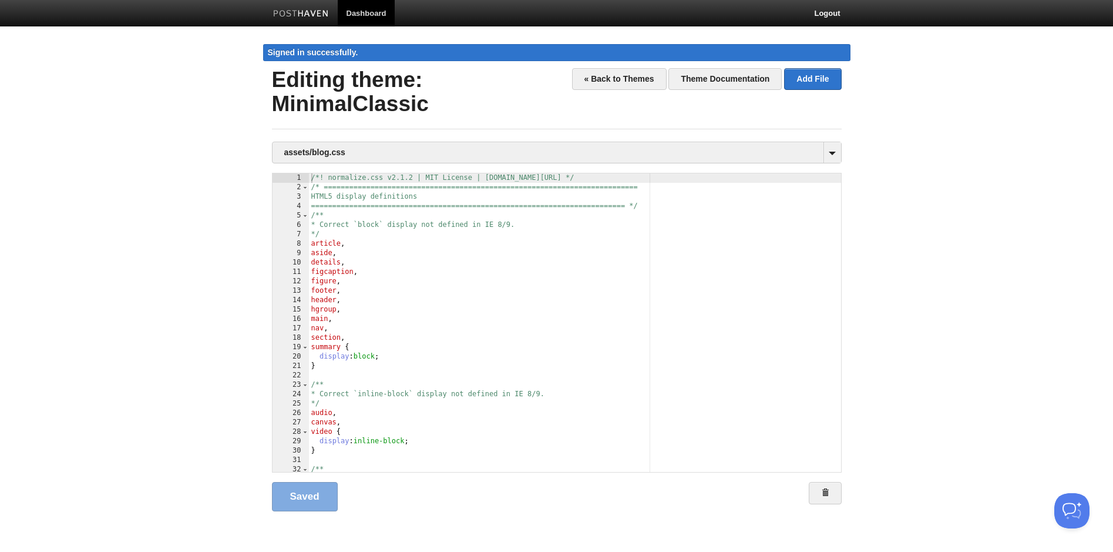
click at [637, 295] on div "/*! normalize.css v2.1.2 | MIT License | git.io/normalize */ /* ===============…" at bounding box center [575, 331] width 532 height 317
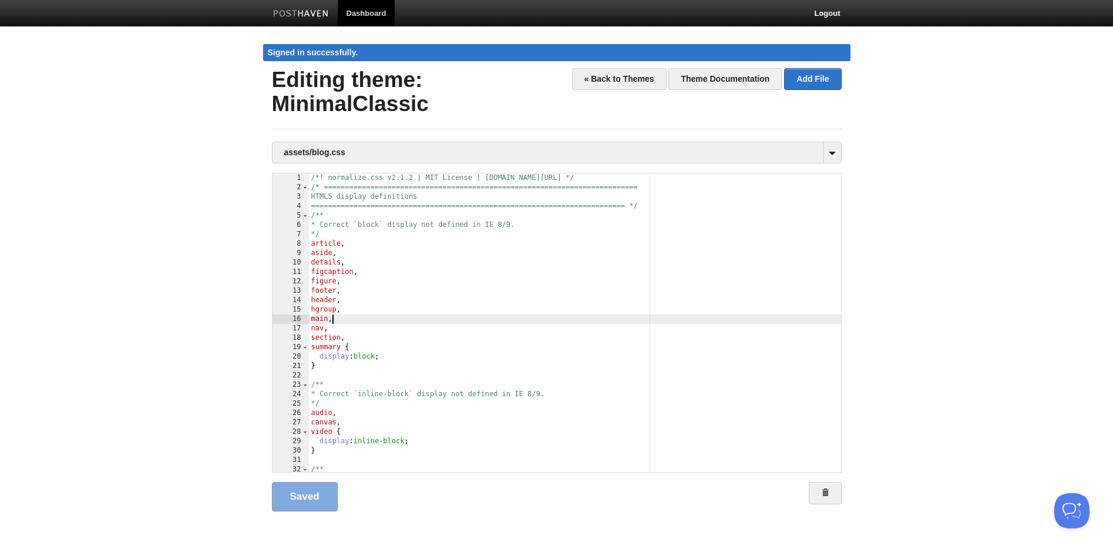
click at [425, 321] on div "/*! normalize.css v2.1.2 | MIT License | git.io/normalize */ /* ===============…" at bounding box center [575, 331] width 532 height 317
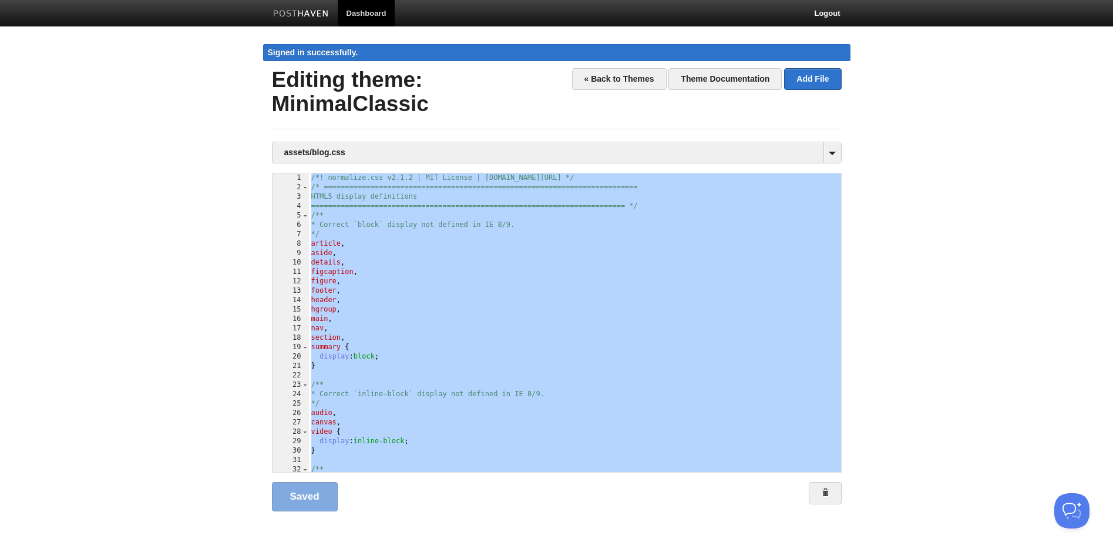
scroll to position [16376, 0]
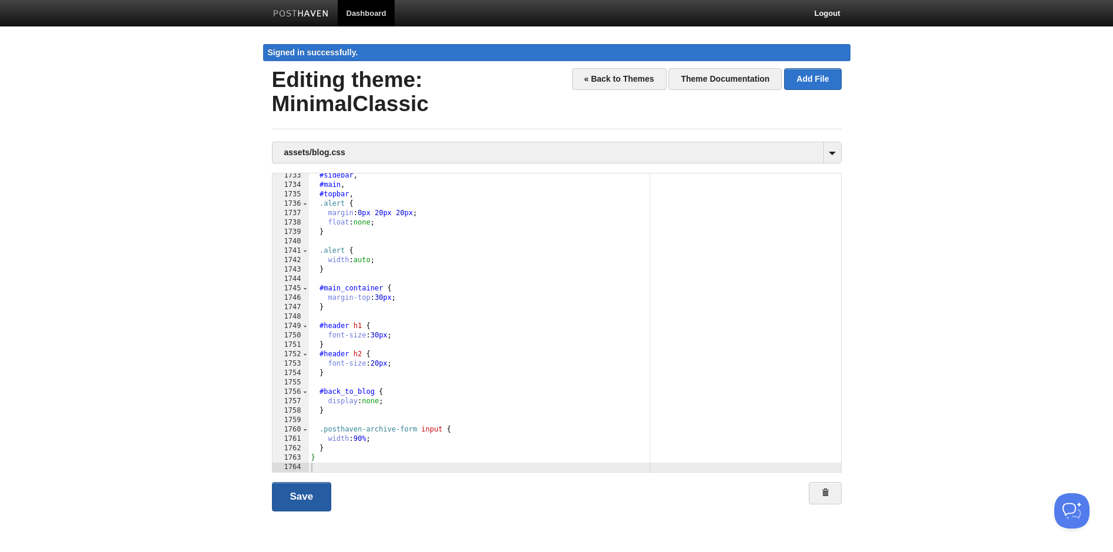
click at [300, 492] on link "Save" at bounding box center [302, 496] width 60 height 29
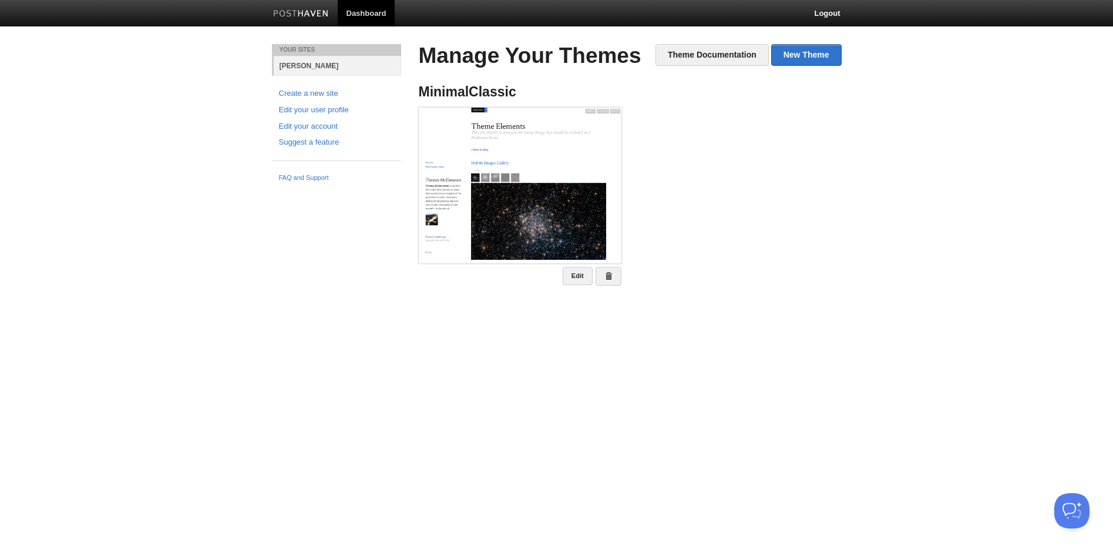
click at [309, 66] on link "[PERSON_NAME]" at bounding box center [337, 65] width 127 height 19
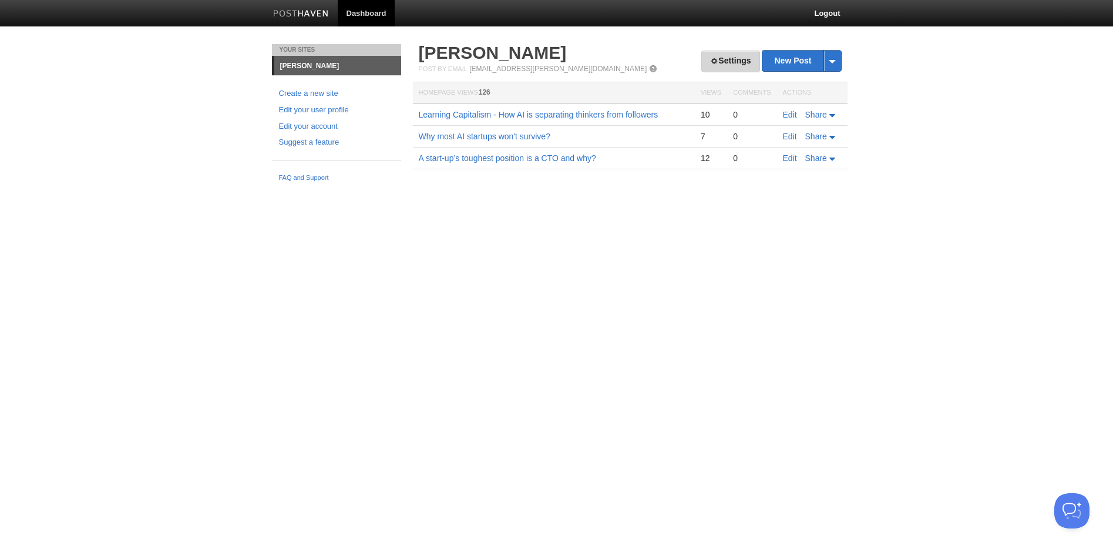
click at [718, 64] on link "Settings" at bounding box center [730, 62] width 58 height 22
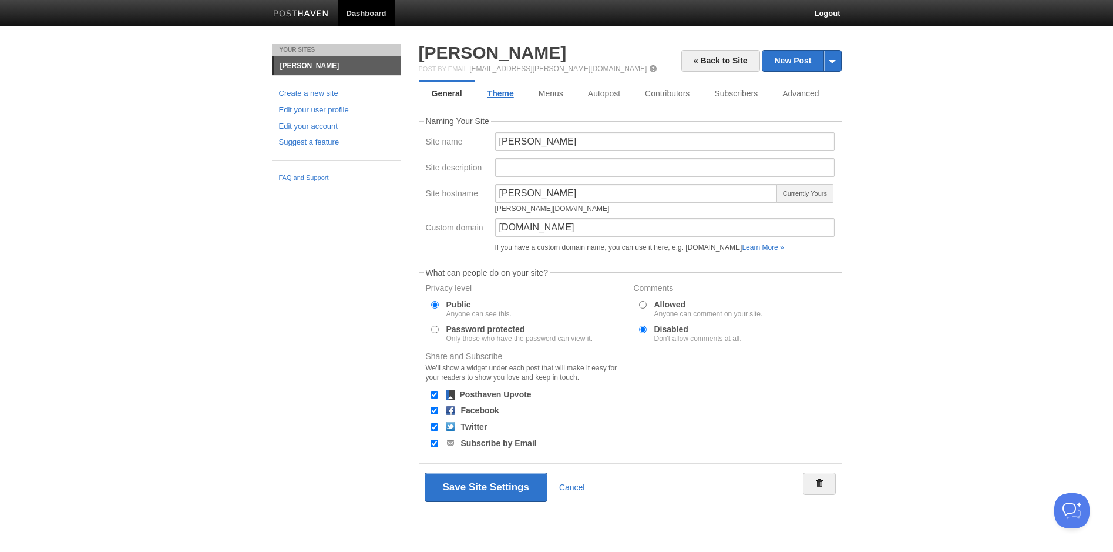
click at [506, 90] on link "Theme" at bounding box center [500, 93] width 51 height 23
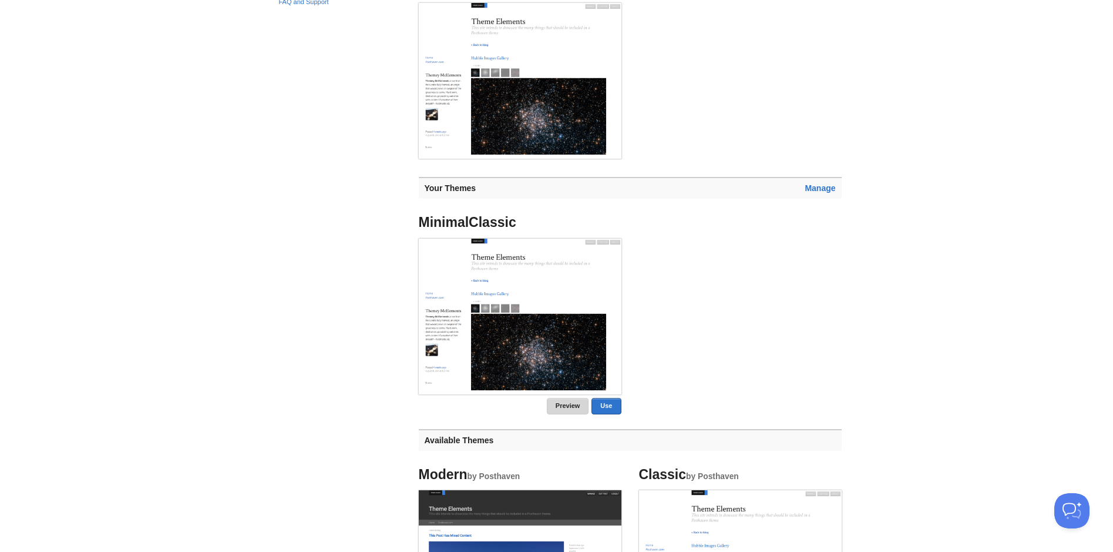
scroll to position [176, 0]
click at [561, 404] on link "Preview" at bounding box center [568, 405] width 42 height 16
click at [562, 409] on link "Preview" at bounding box center [568, 405] width 42 height 16
click at [607, 408] on link "Use" at bounding box center [606, 406] width 29 height 16
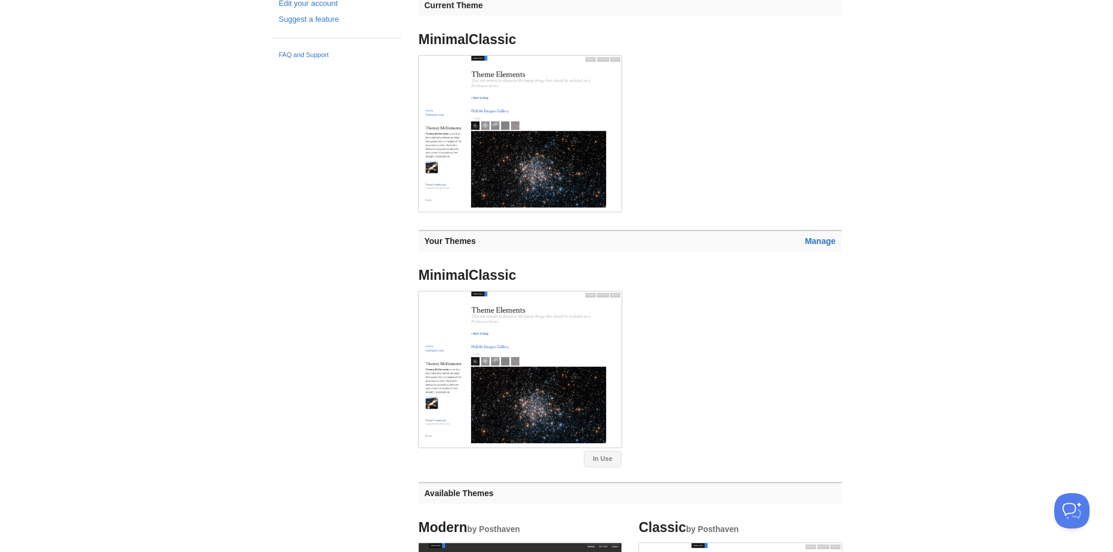
scroll to position [136, 0]
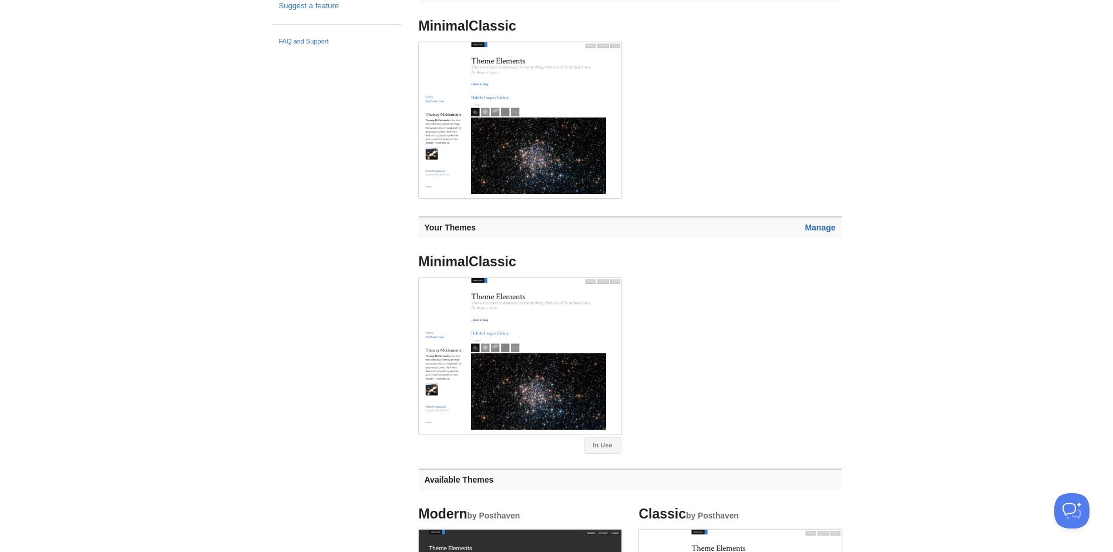
click at [814, 229] on link "Manage" at bounding box center [820, 227] width 31 height 9
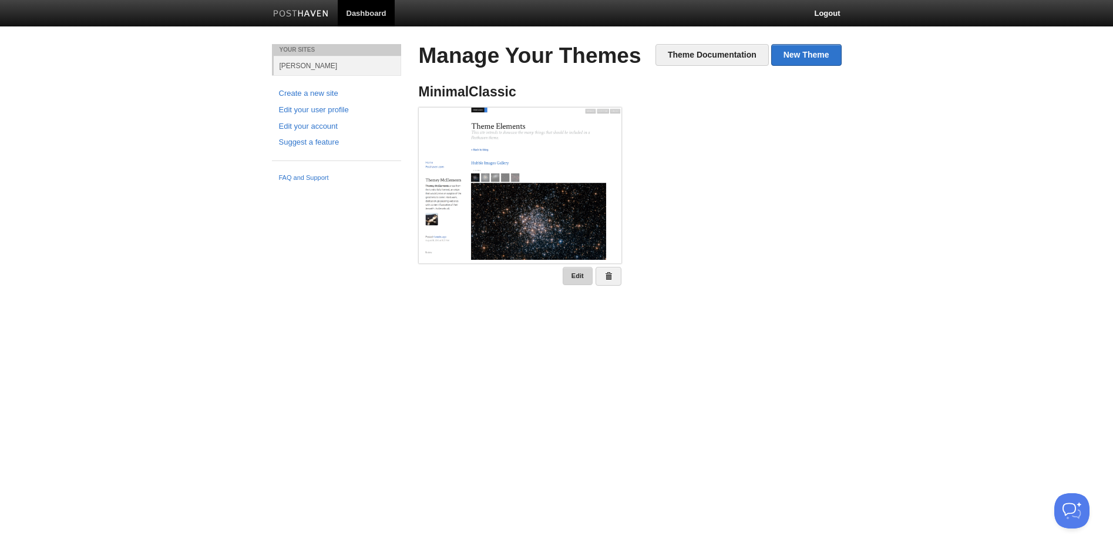
click at [577, 270] on link "Edit" at bounding box center [578, 276] width 30 height 18
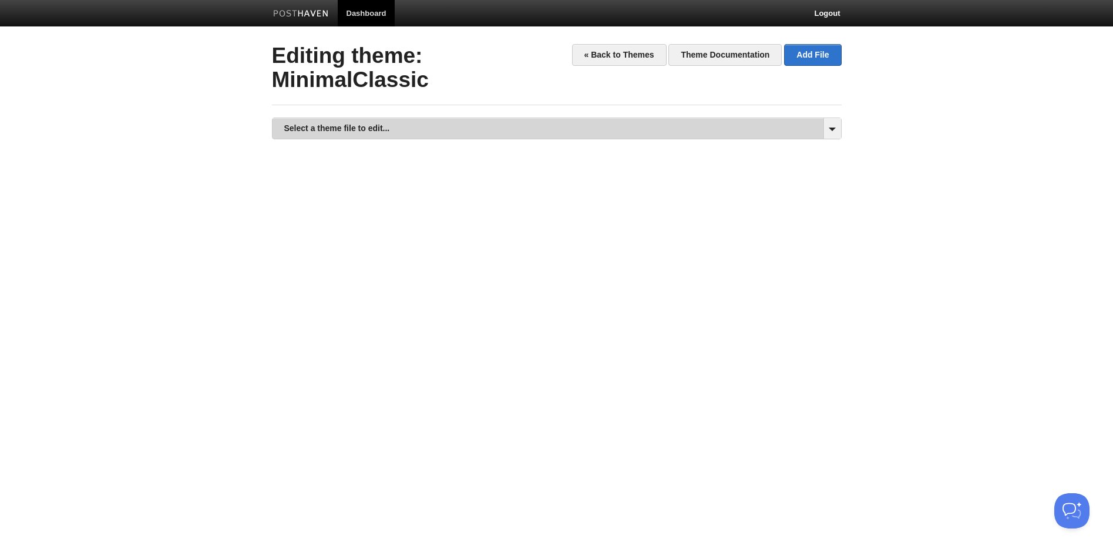
click at [536, 124] on link "Select a theme file to edit..." at bounding box center [557, 128] width 569 height 21
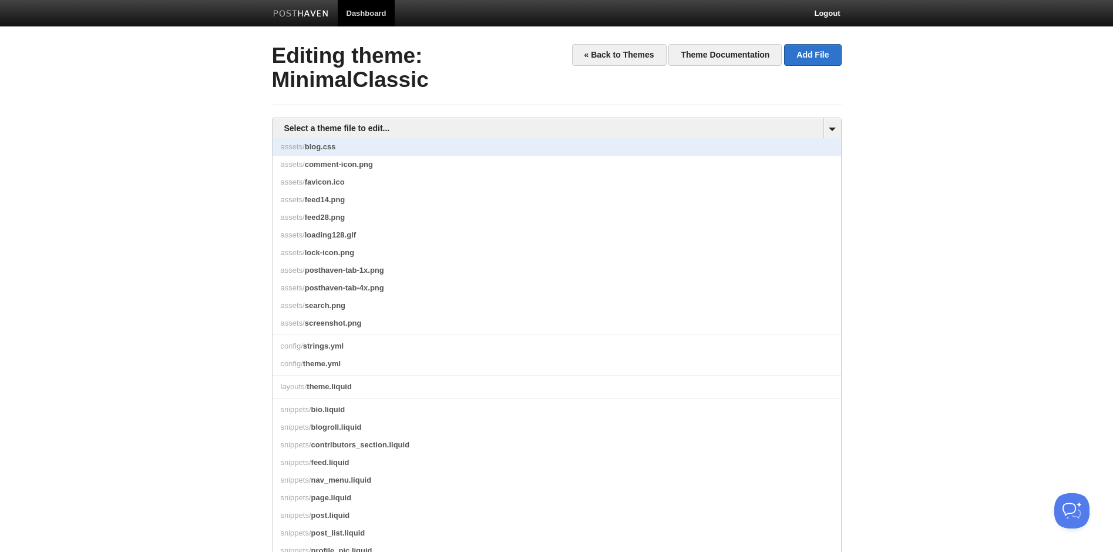
click at [418, 152] on link "assets/ blog.css" at bounding box center [557, 147] width 569 height 18
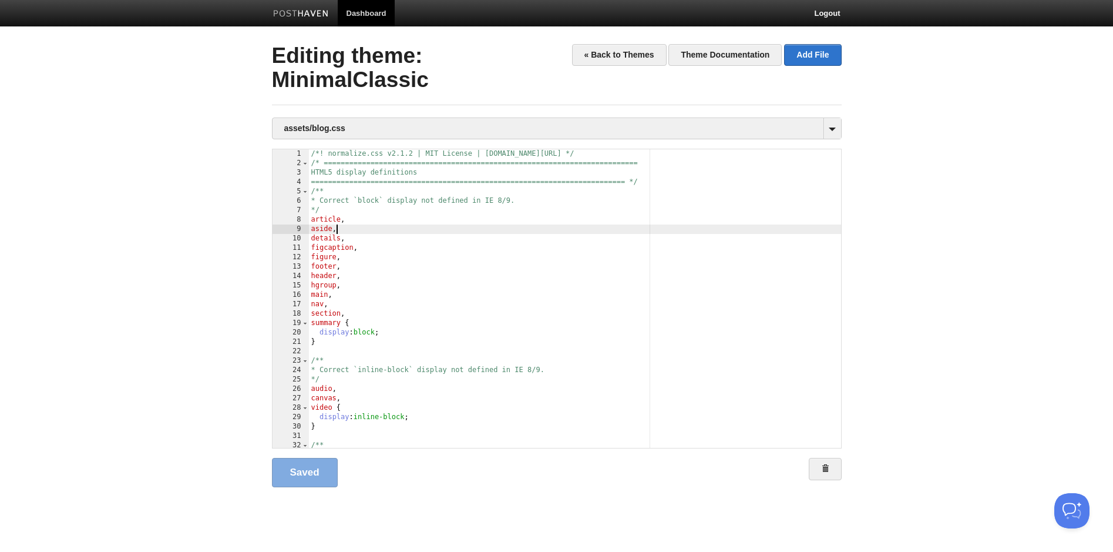
click at [483, 228] on div "/*! normalize.css v2.1.2 | MIT License | [DOMAIN_NAME][URL] */ /* =============…" at bounding box center [575, 307] width 532 height 317
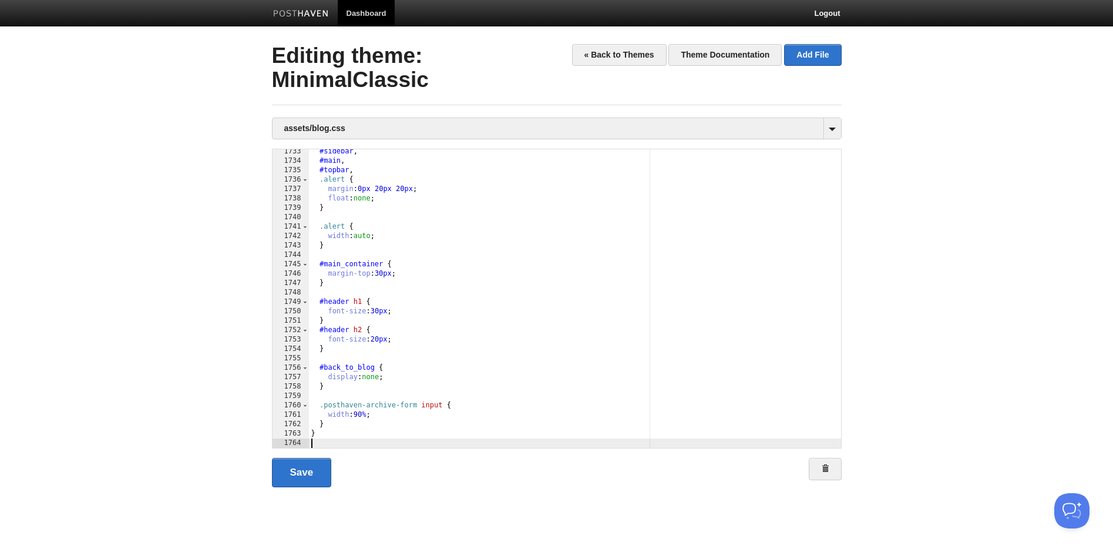
scroll to position [16376, 0]
click at [304, 479] on link "Save" at bounding box center [302, 472] width 60 height 29
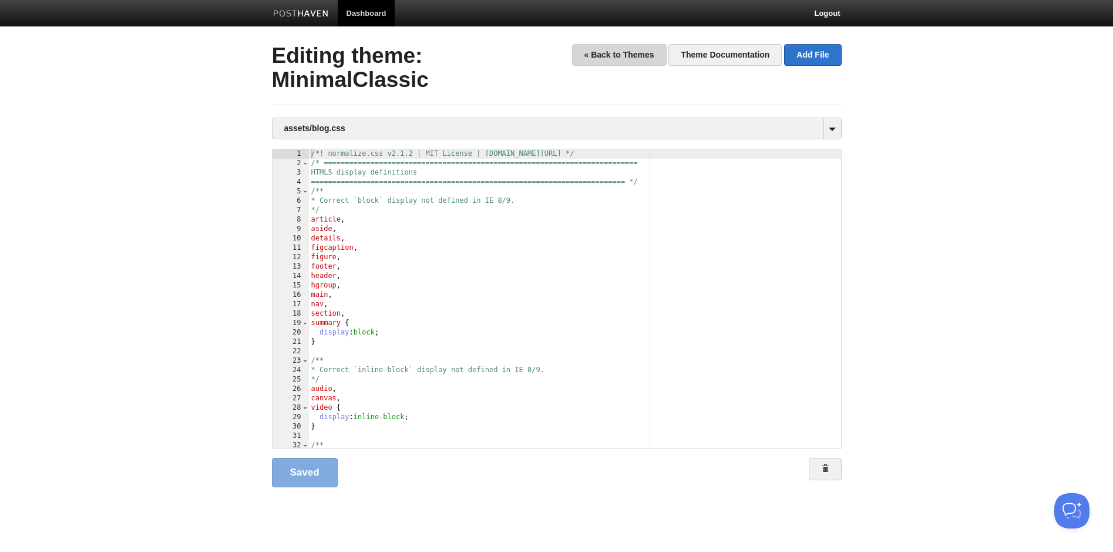
click at [597, 51] on link "« Back to Themes" at bounding box center [619, 55] width 95 height 22
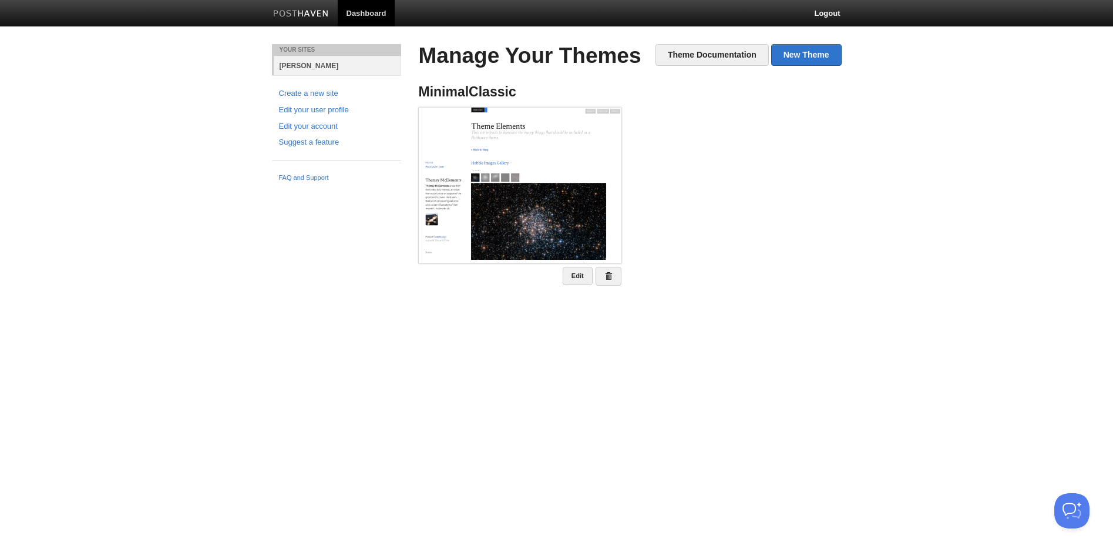
click at [296, 68] on link "[PERSON_NAME]" at bounding box center [337, 65] width 127 height 19
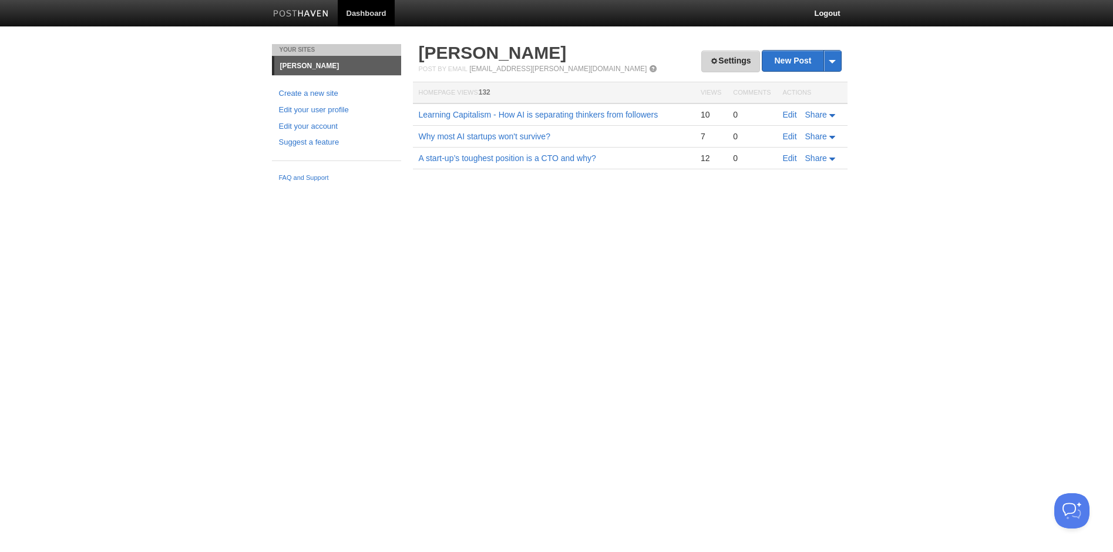
click at [716, 56] on link "Settings" at bounding box center [730, 62] width 58 height 22
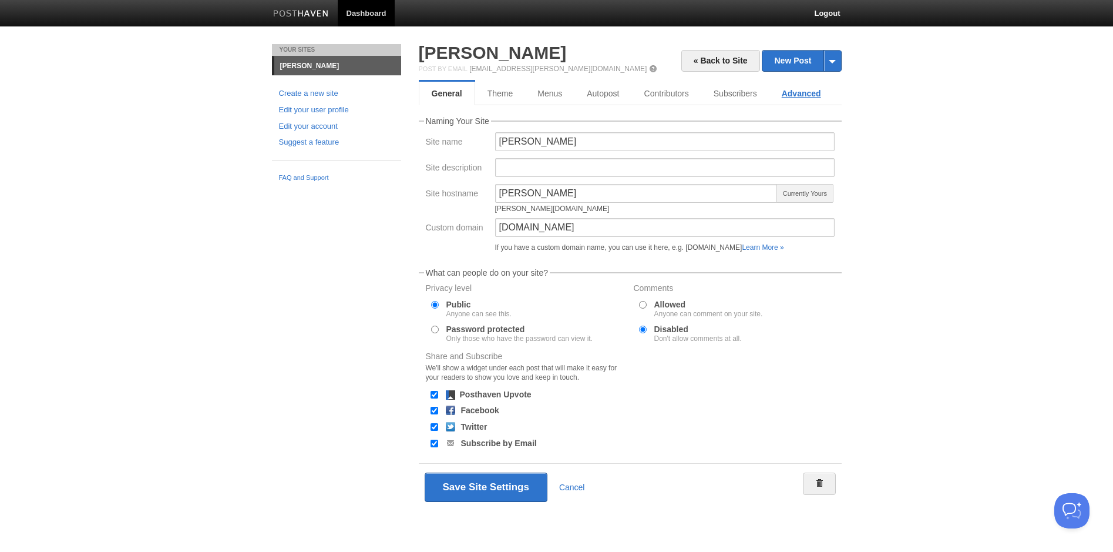
click at [805, 94] on link "Advanced" at bounding box center [802, 93] width 64 height 23
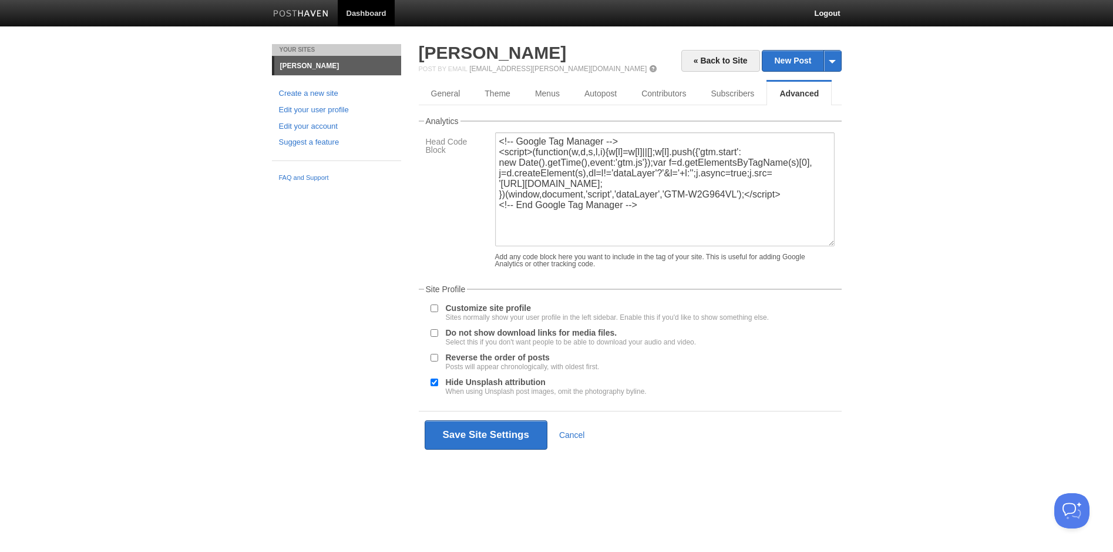
click at [496, 304] on label "Customize site profile Sites normally show your user profile in the left sideba…" at bounding box center [608, 312] width 324 height 17
click at [438, 304] on input "Customize site profile Sites normally show your user profile in the left sideba…" at bounding box center [435, 308] width 8 height 8
checkbox input "true"
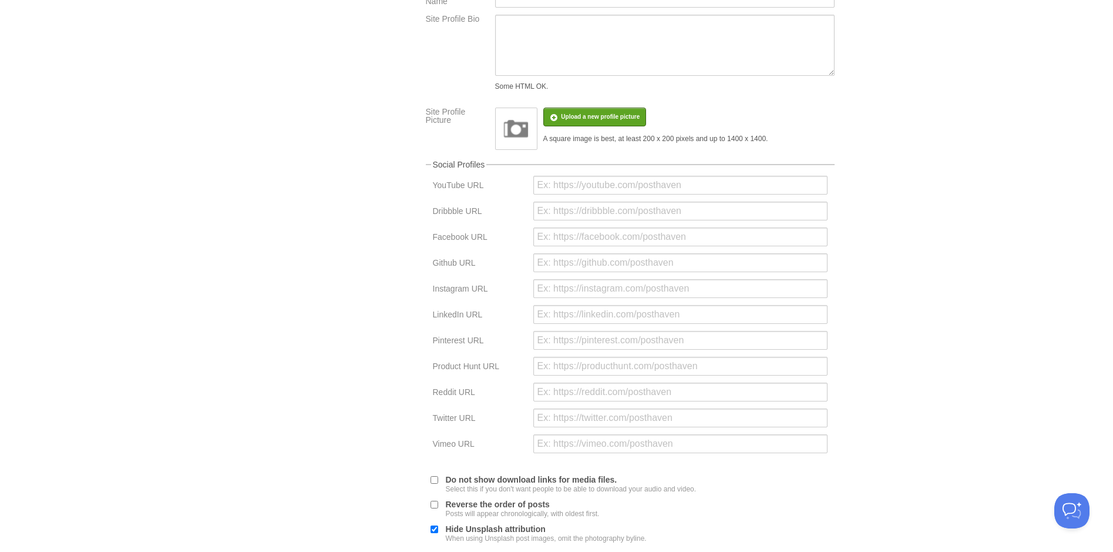
scroll to position [350, 0]
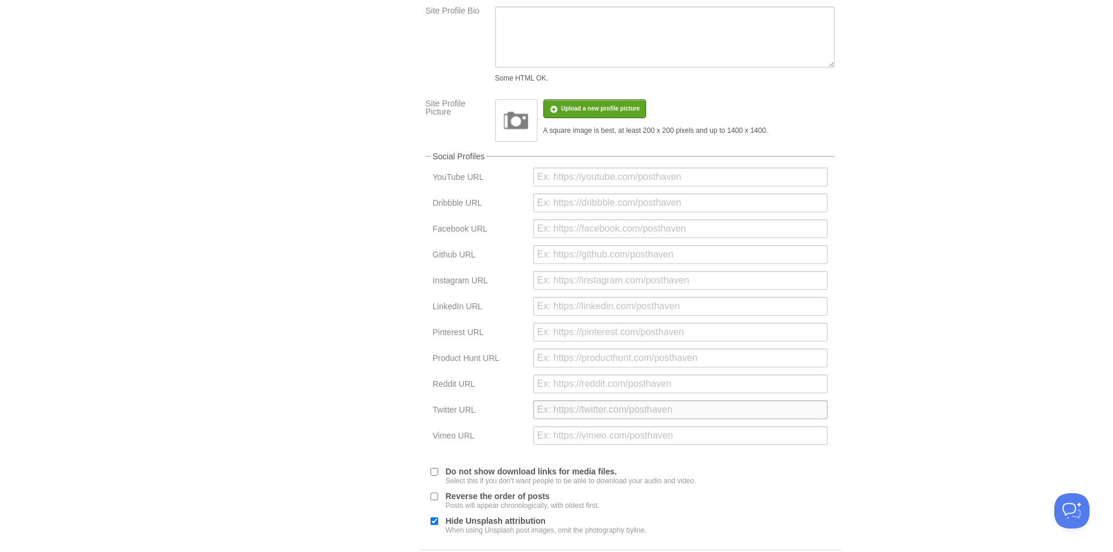
click at [556, 402] on input "url" at bounding box center [680, 409] width 294 height 19
type input "H"
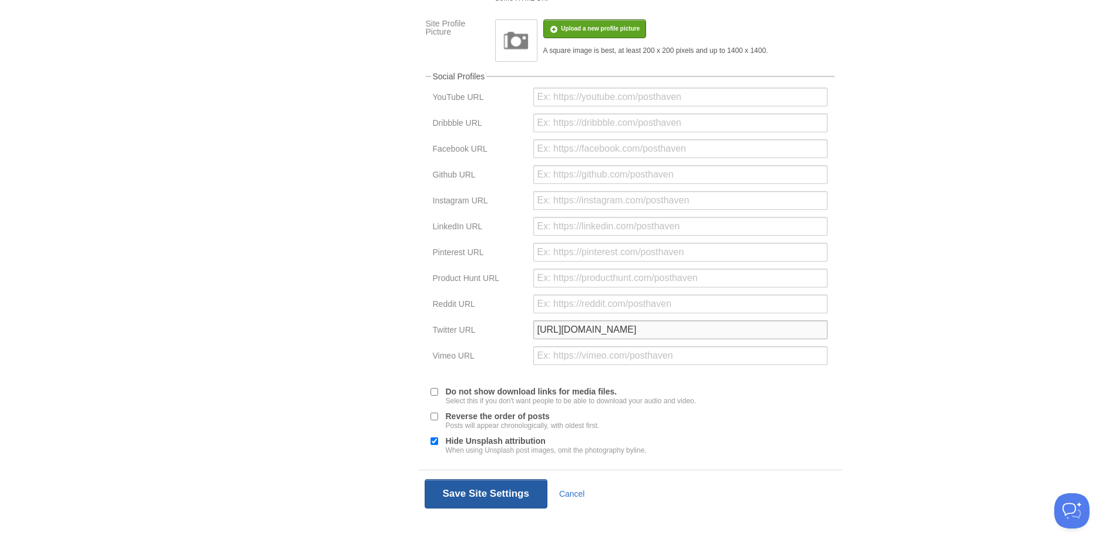
type input "https://x.com/itssuprith"
click at [491, 493] on button "Save Site Settings" at bounding box center [486, 493] width 123 height 29
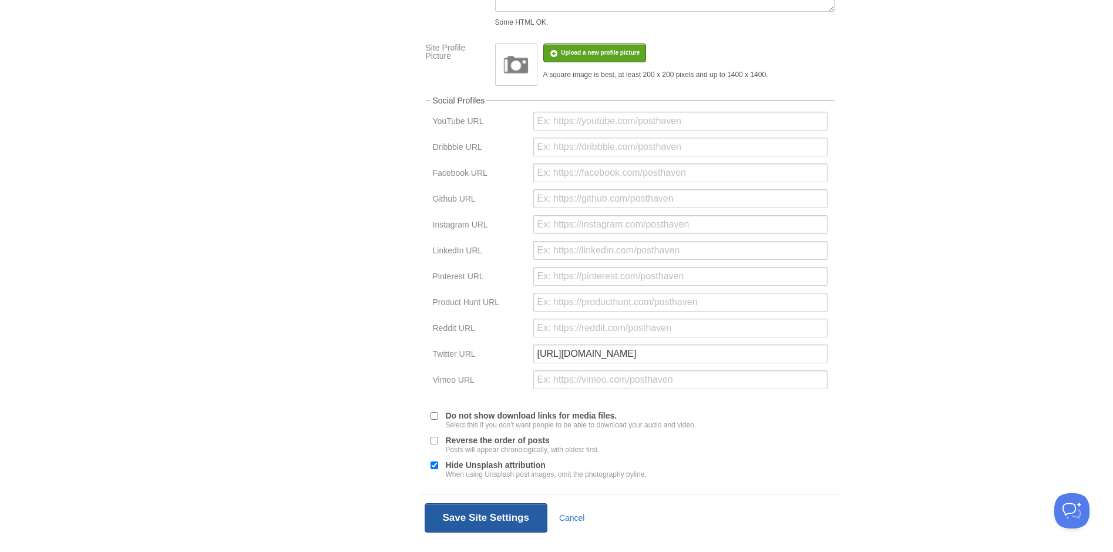
scroll to position [44, 0]
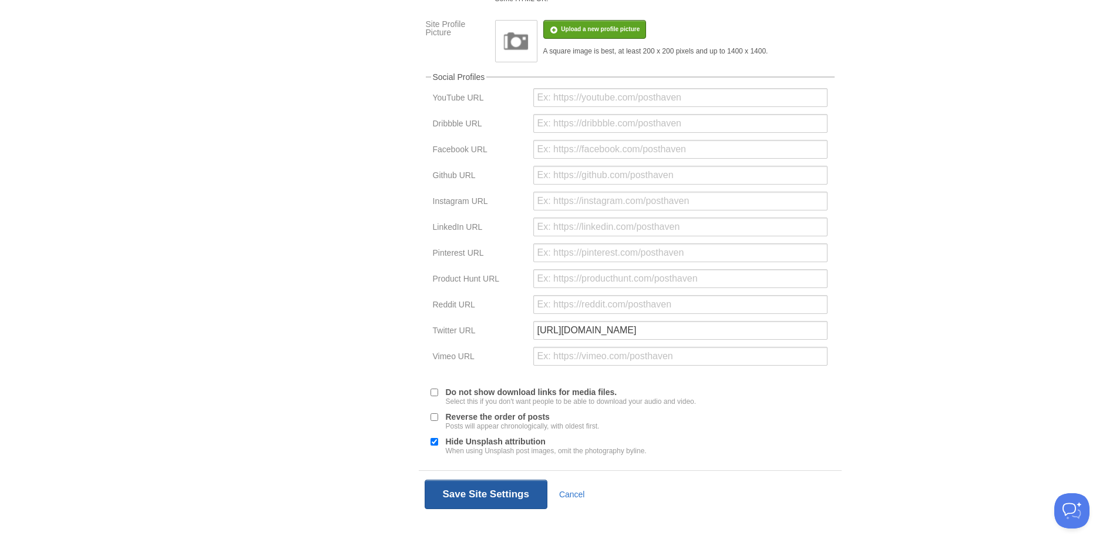
click at [501, 492] on button "Save Site Settings" at bounding box center [486, 493] width 123 height 29
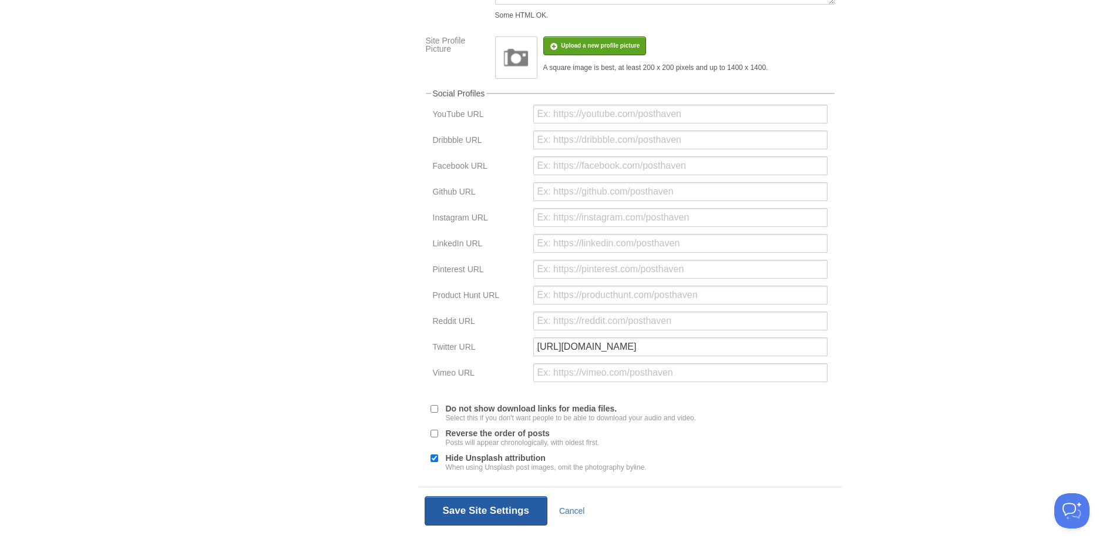
scroll to position [430, 0]
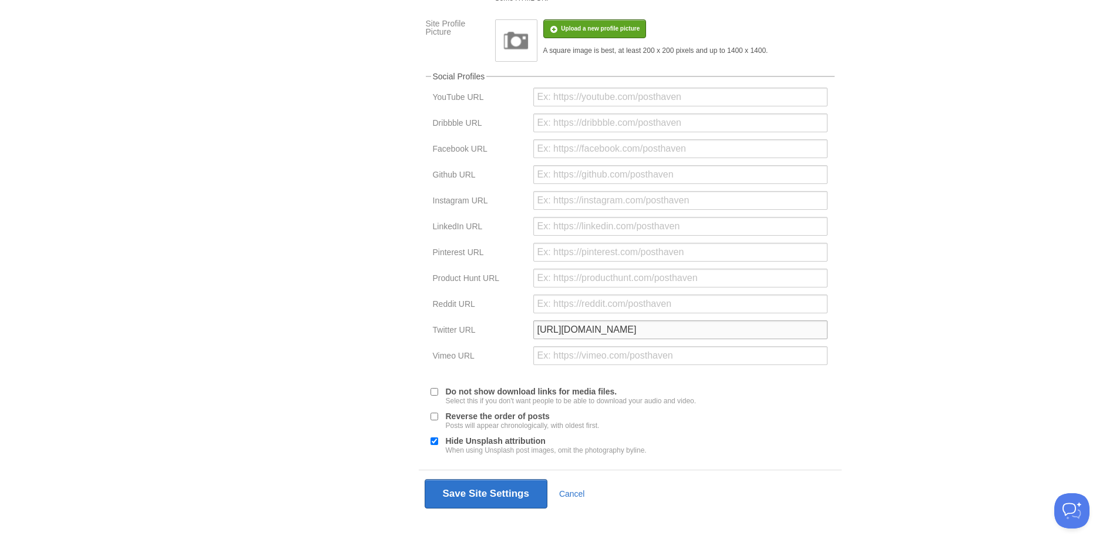
drag, startPoint x: 603, startPoint y: 332, endPoint x: 524, endPoint y: 331, distance: 78.7
click at [524, 331] on div "Twitter URL https://x.com/itssuprith" at bounding box center [630, 333] width 402 height 26
click at [560, 232] on input "url" at bounding box center [680, 226] width 294 height 19
paste input "https://x.com/itssuprith"
drag, startPoint x: 623, startPoint y: 328, endPoint x: 461, endPoint y: 323, distance: 162.2
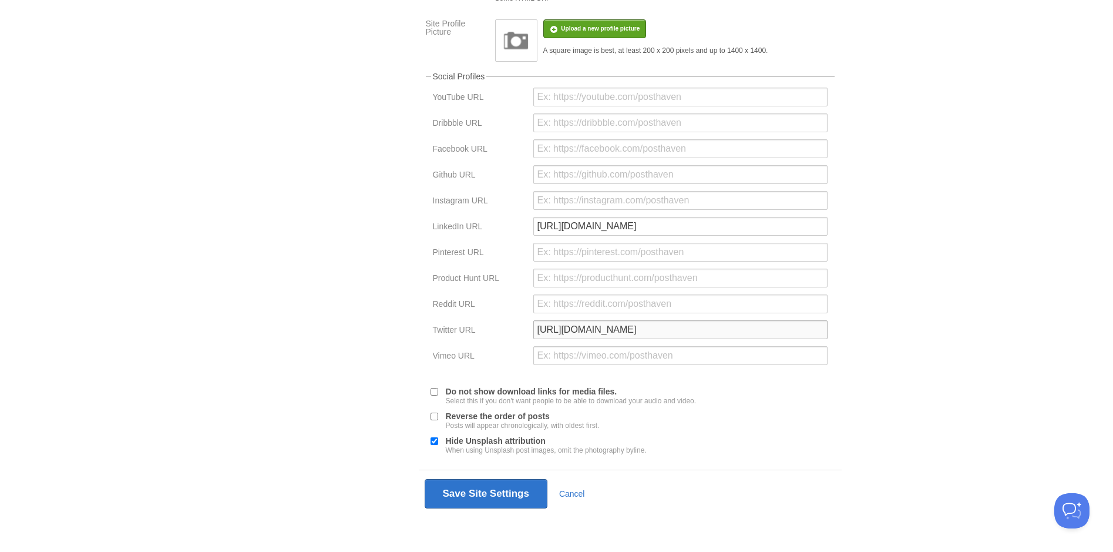
click at [461, 323] on div "Twitter URL https://x.com/itssuprith" at bounding box center [630, 333] width 402 height 26
drag, startPoint x: 514, startPoint y: 230, endPoint x: 488, endPoint y: 230, distance: 25.8
click at [488, 230] on div "LinkedIn URL https://x.com/itssuprith" at bounding box center [630, 230] width 402 height 26
paste input "www.linkedin.com/in/suprithreddy/"
type input "https://www.linkedin.com/in/suprithreddy/"
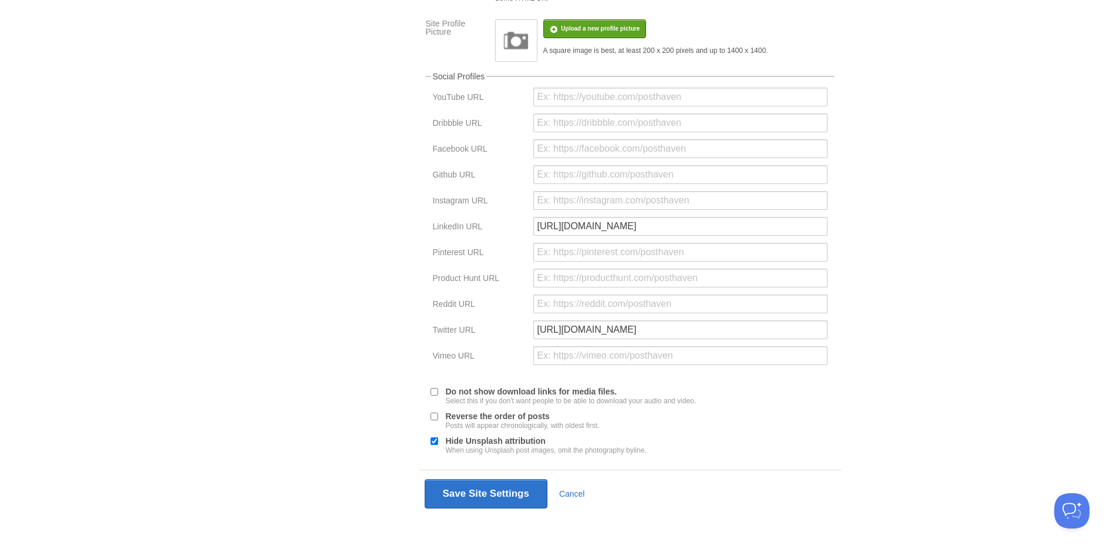
click at [921, 286] on body "Dashboard Logout Updated site × Updated site × Your Sites Suprith Reddy Create …" at bounding box center [556, 61] width 1113 height 982
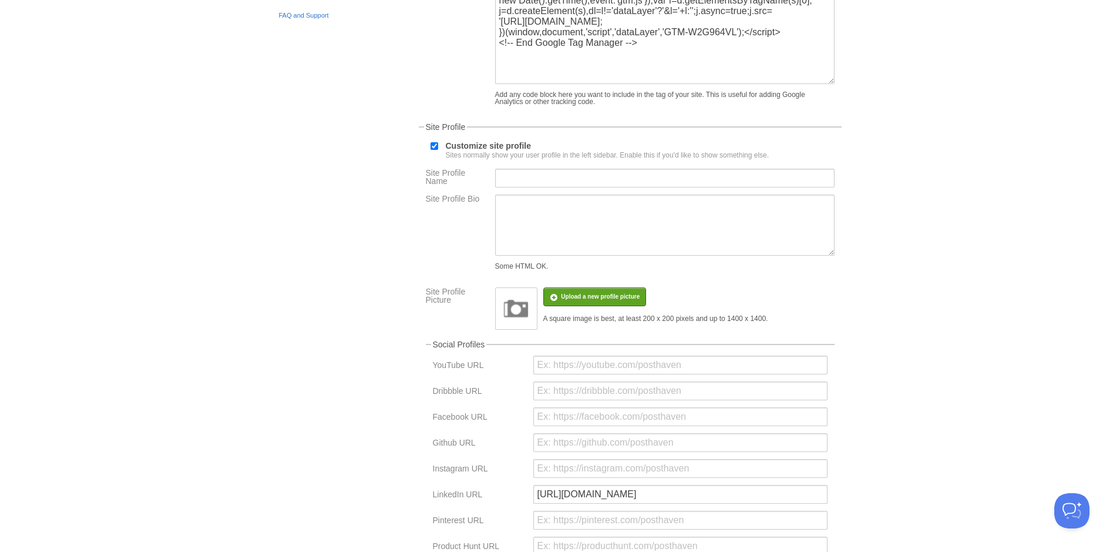
scroll to position [162, 0]
click at [530, 176] on input "Site Profile Name" at bounding box center [665, 178] width 340 height 19
click at [433, 147] on input "Customize site profile Sites normally show your user profile in the left sideba…" at bounding box center [435, 147] width 8 height 8
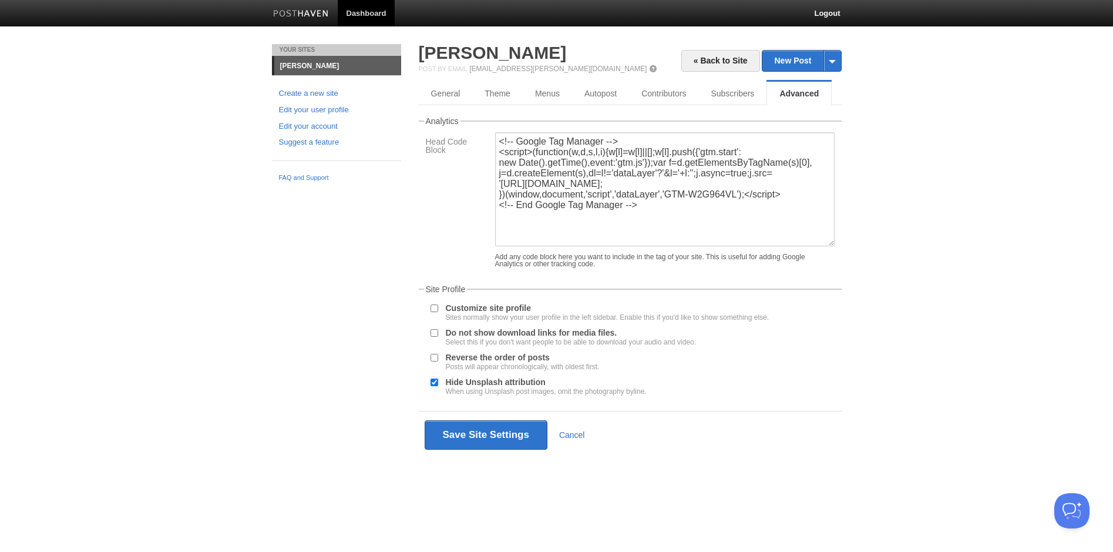
click at [504, 308] on label "Customize site profile Sites normally show your user profile in the left sideba…" at bounding box center [608, 312] width 324 height 17
click at [438, 308] on input "Customize site profile Sites normally show your user profile in the left sideba…" at bounding box center [435, 308] width 8 height 8
checkbox input "true"
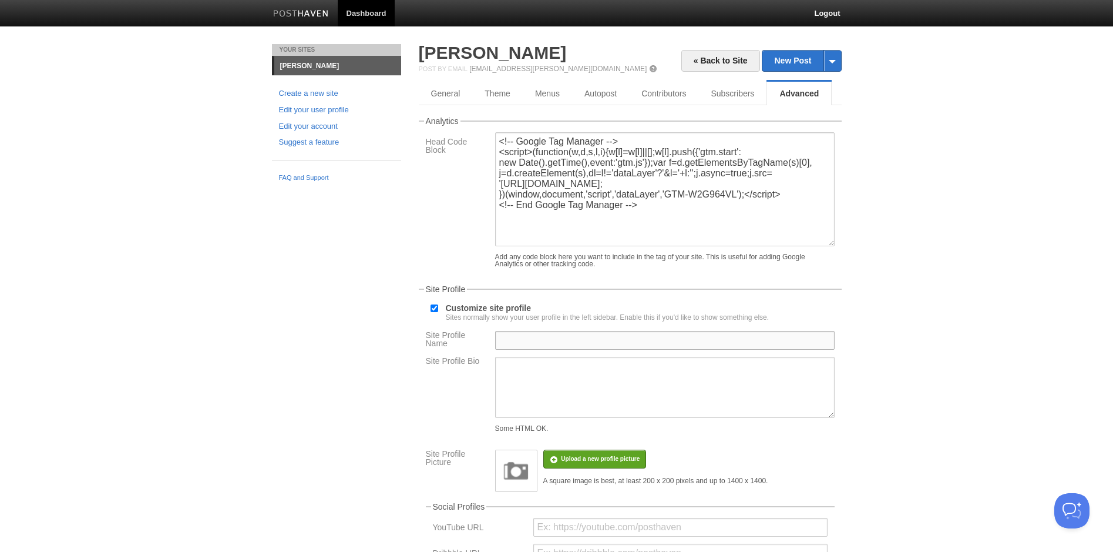
click at [530, 340] on input "Site Profile Name" at bounding box center [665, 340] width 340 height 19
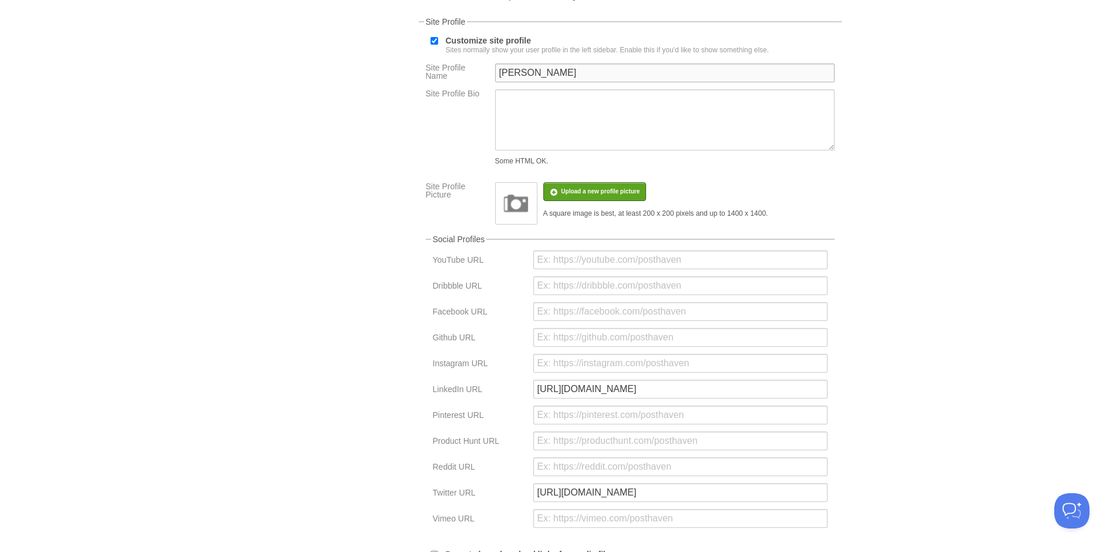
scroll to position [430, 0]
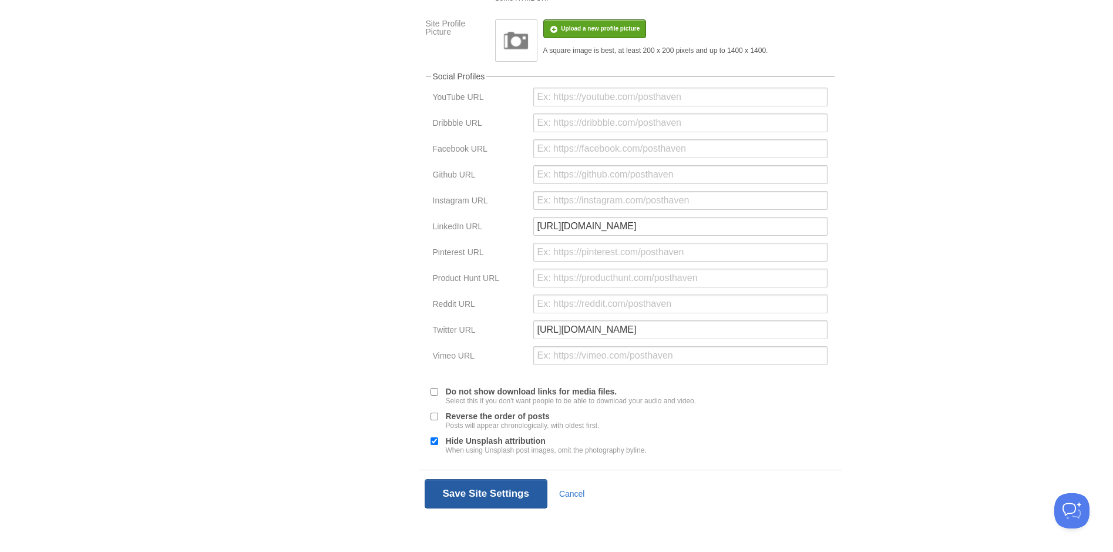
type input "[PERSON_NAME]"
click at [486, 492] on button "Save Site Settings" at bounding box center [486, 493] width 123 height 29
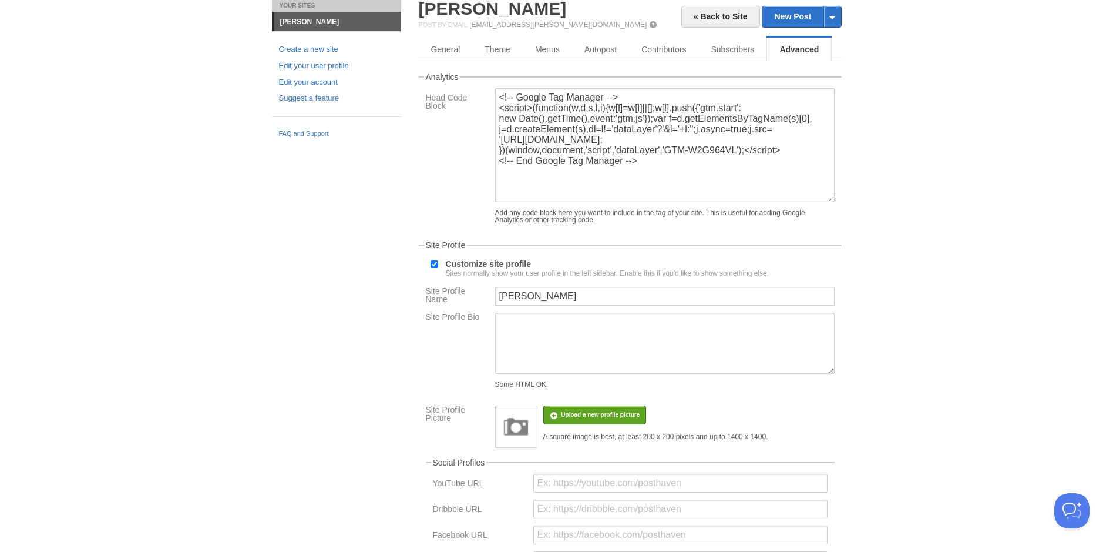
scroll to position [0, 0]
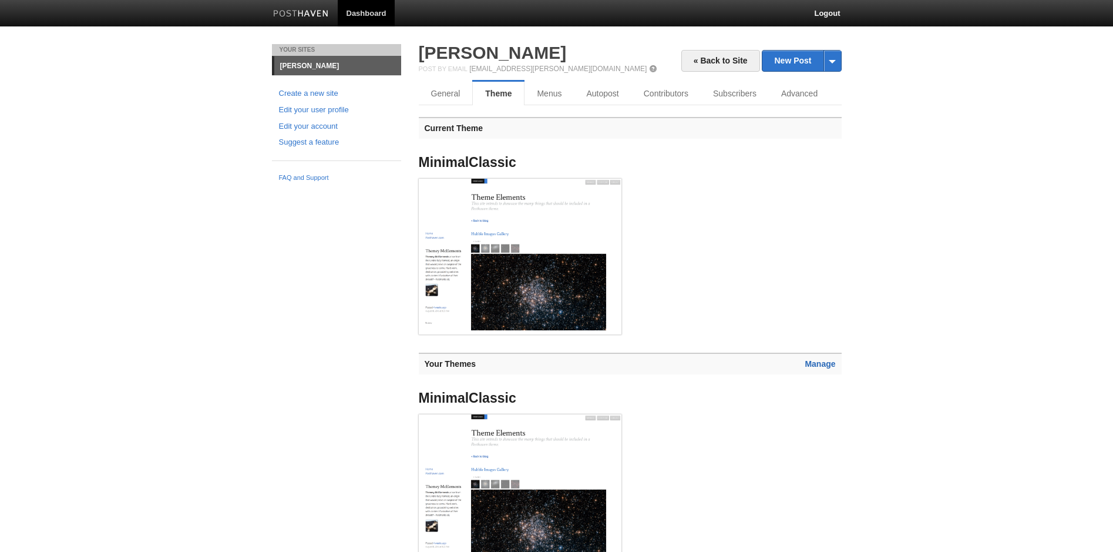
click at [828, 365] on link "Manage" at bounding box center [820, 363] width 31 height 9
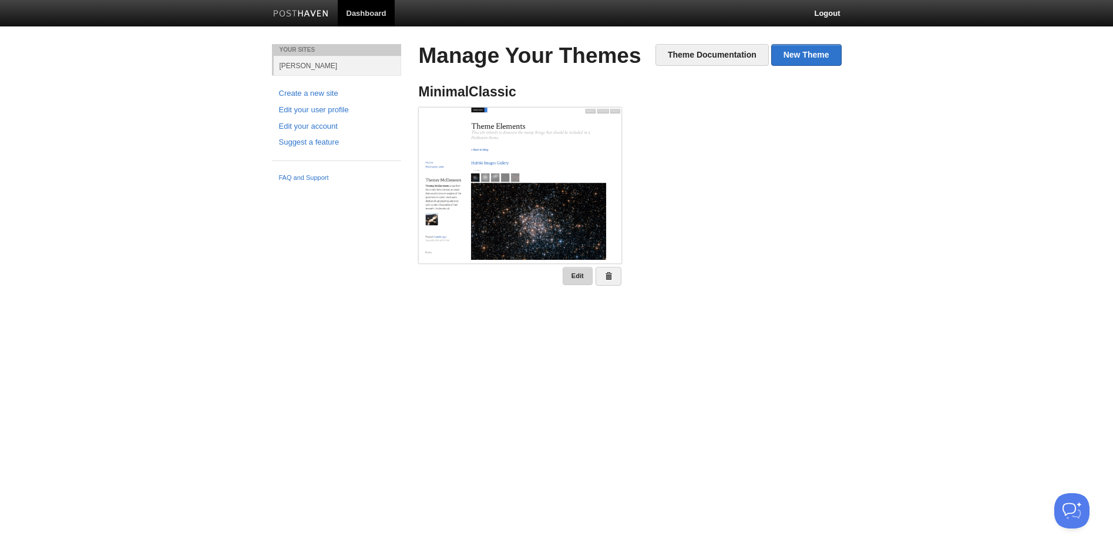
click at [581, 284] on link "Edit" at bounding box center [578, 276] width 30 height 18
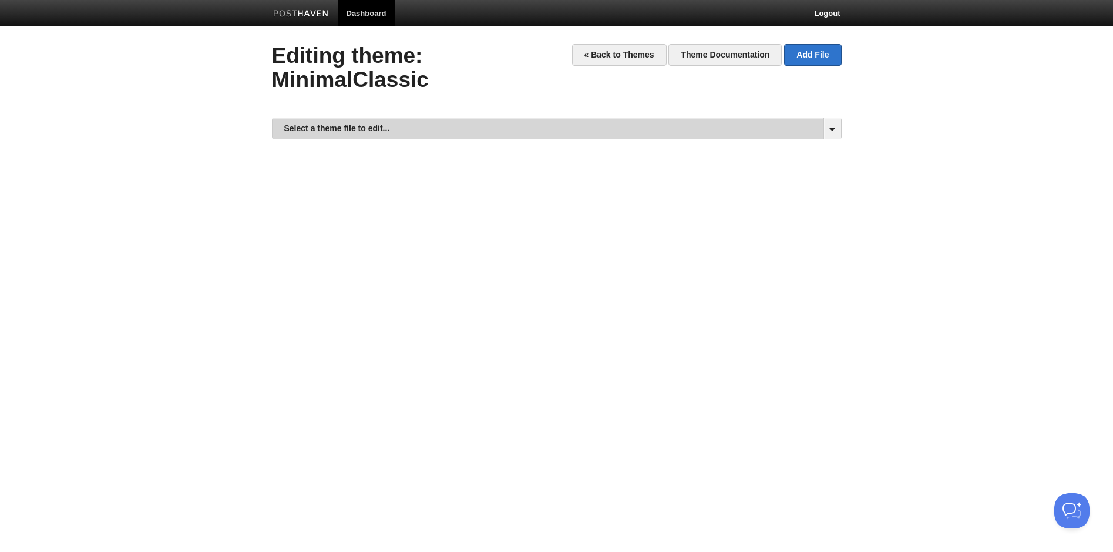
click at [460, 130] on link "Select a theme file to edit..." at bounding box center [557, 128] width 569 height 21
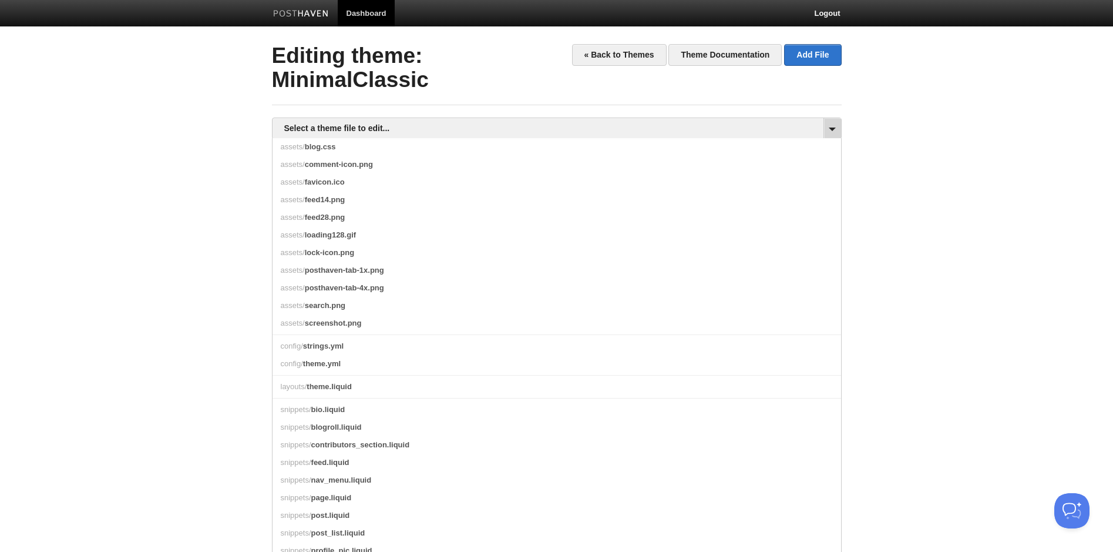
click at [831, 125] on span at bounding box center [833, 128] width 18 height 21
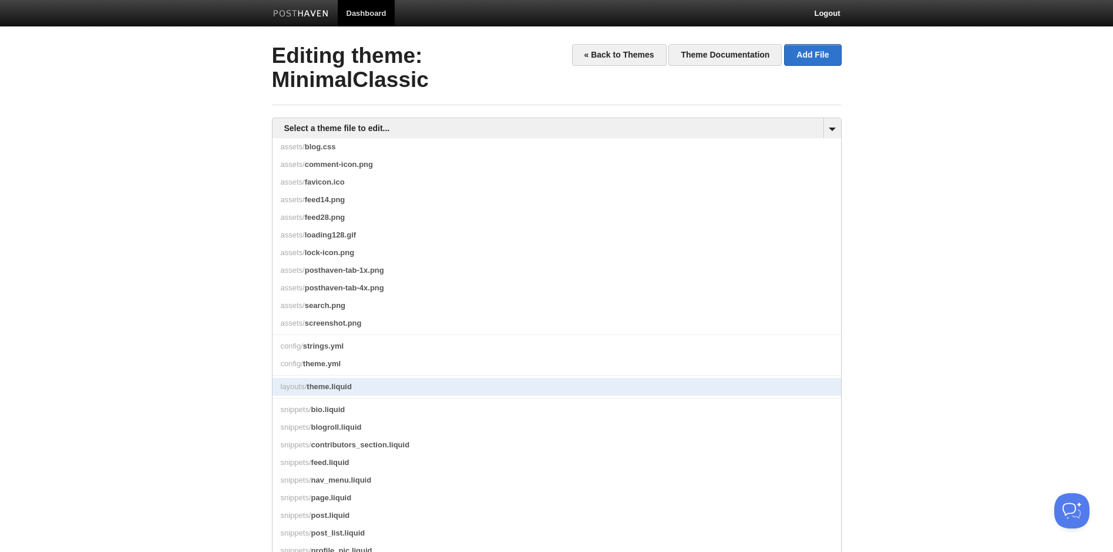
click at [340, 391] on span "theme.liquid" at bounding box center [329, 386] width 45 height 9
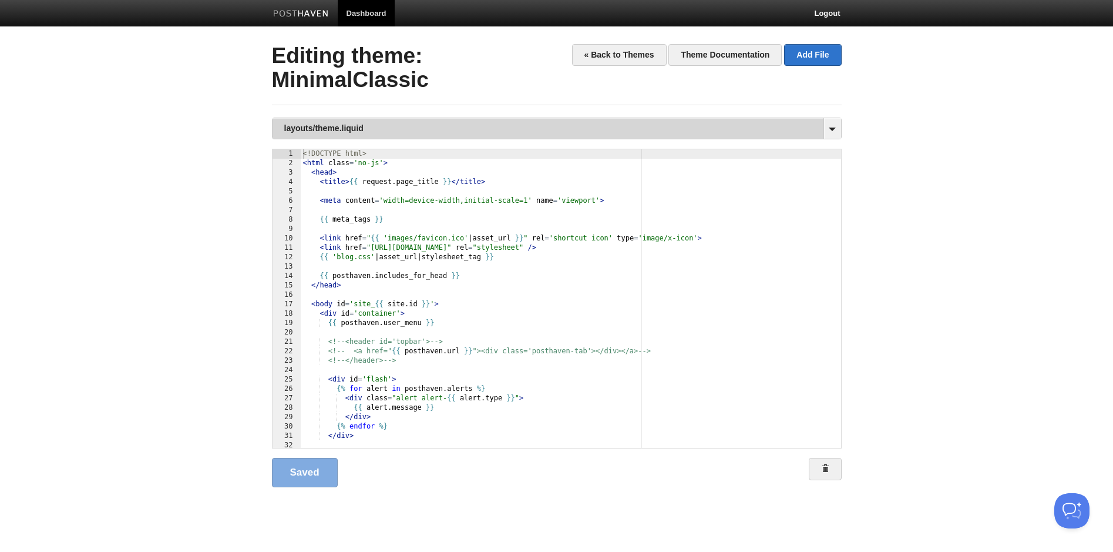
click at [642, 125] on link "layouts/theme.liquid" at bounding box center [557, 128] width 569 height 21
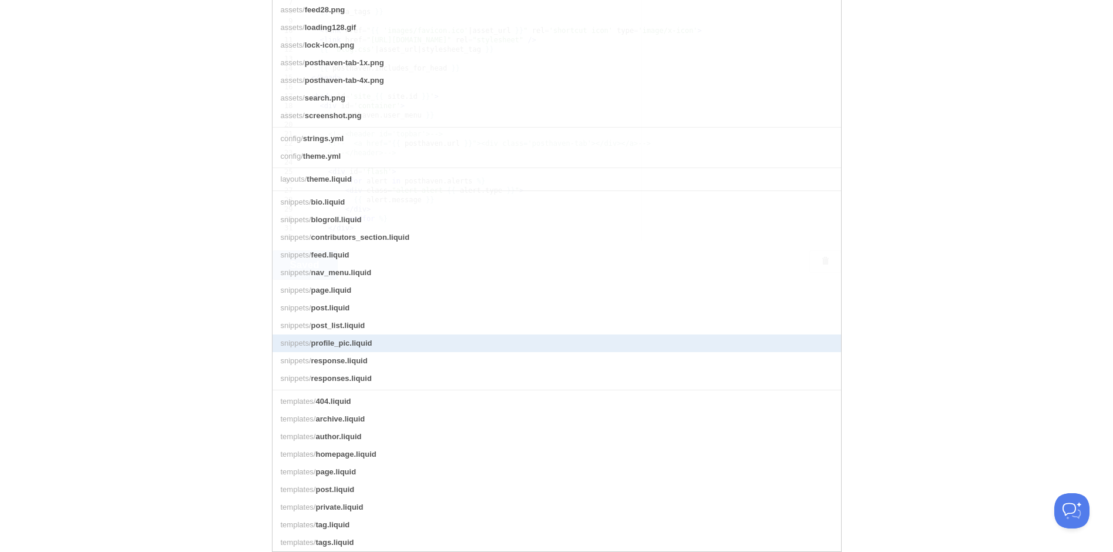
scroll to position [227, 0]
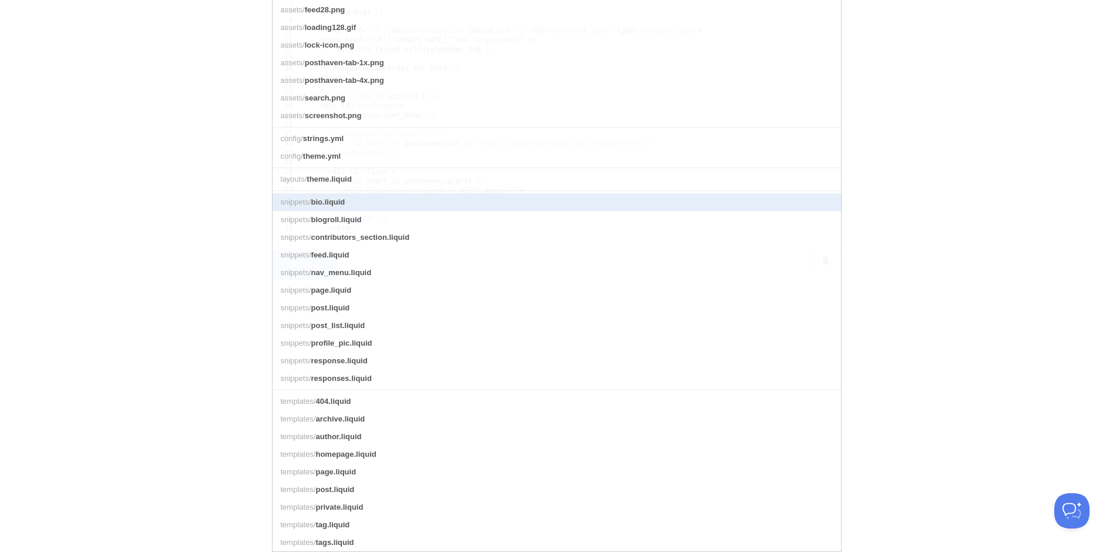
click at [358, 193] on link "snippets/ bio.liquid" at bounding box center [557, 202] width 569 height 18
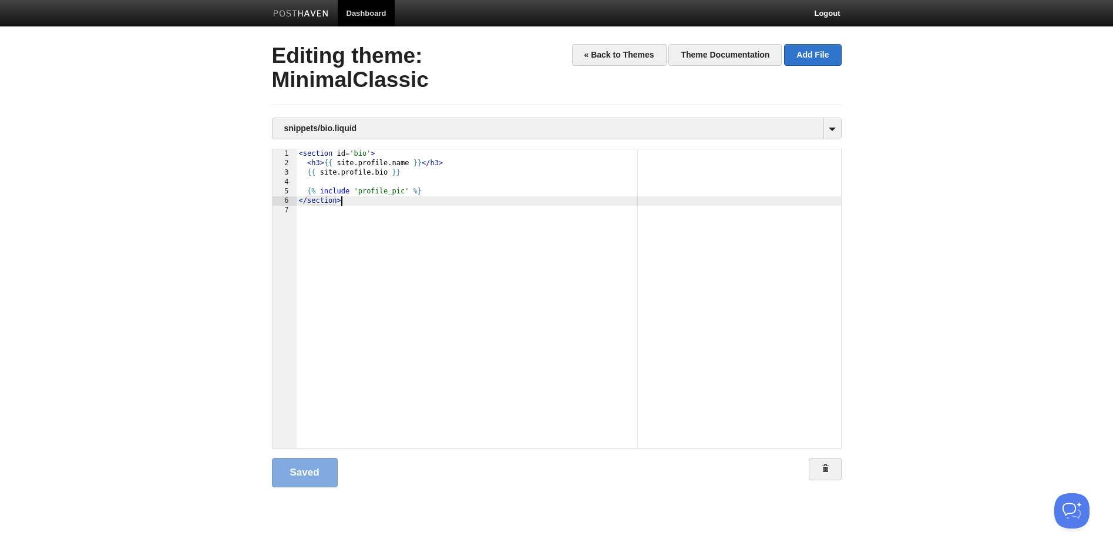
scroll to position [1, 0]
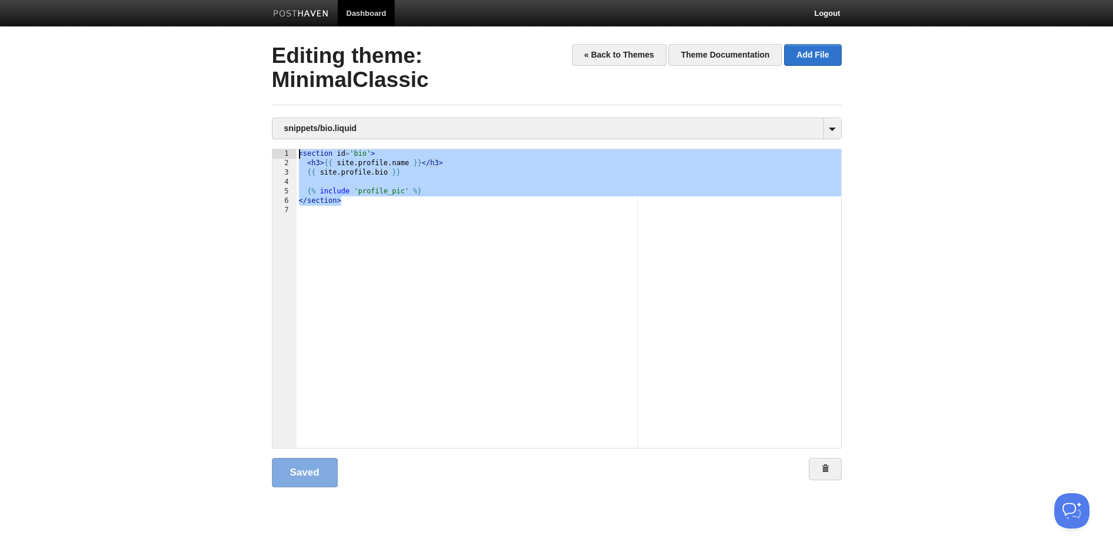
drag, startPoint x: 359, startPoint y: 203, endPoint x: 281, endPoint y: 142, distance: 99.2
click at [281, 142] on div "snippets/bio.liquid assets/ blog.css assets/ comment-icon.png assets/ favicon.i…" at bounding box center [557, 309] width 570 height 384
click at [374, 248] on div "< section id = 'bio' > < h3 > {{ site . profile . name }} </ h3 > {{ site . pro…" at bounding box center [569, 307] width 545 height 317
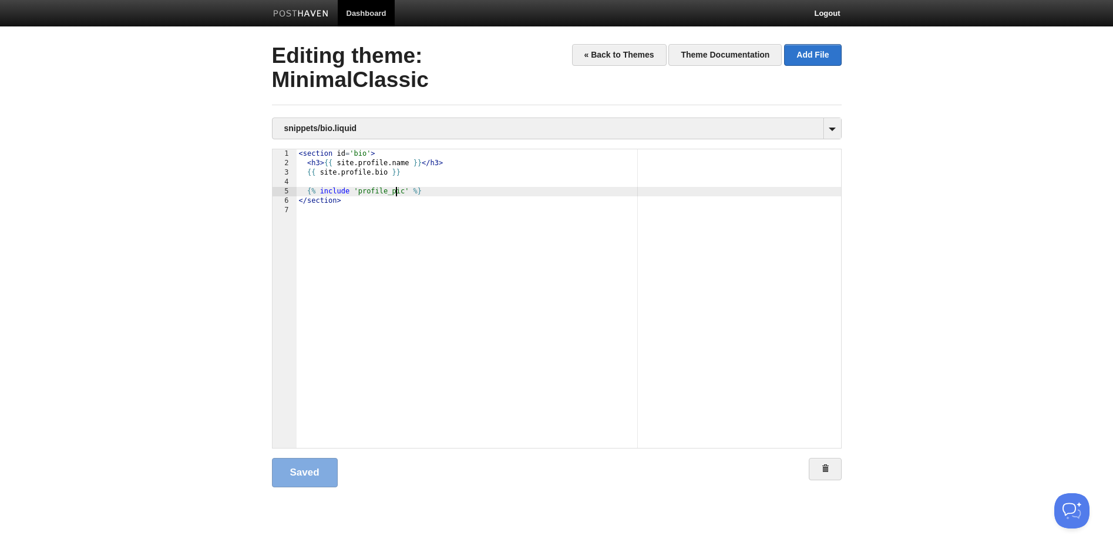
click at [397, 193] on div "< section id = 'bio' > < h3 > {{ site . profile . name }} </ h3 > {{ site . pro…" at bounding box center [569, 307] width 545 height 317
